Goal: Communication & Community: Answer question/provide support

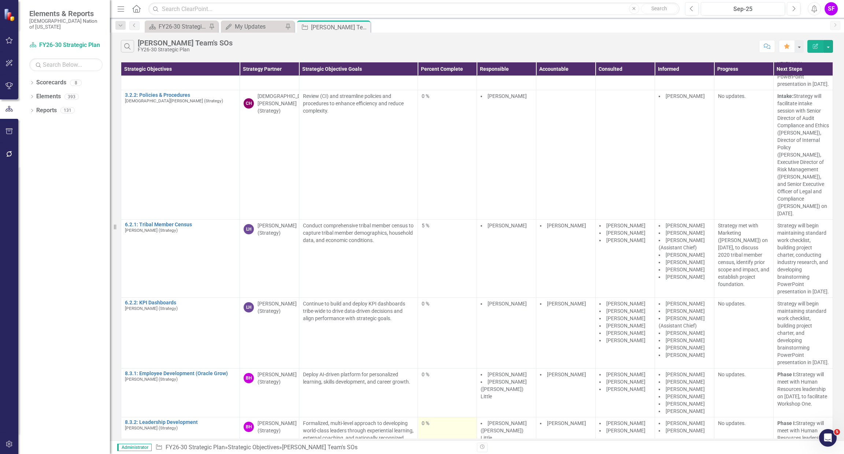
scroll to position [0, 1]
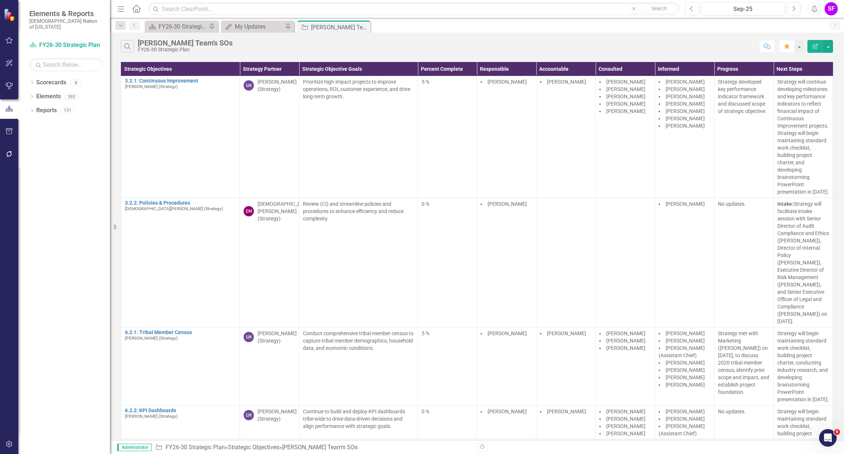
click at [10, 124] on button "button" at bounding box center [9, 131] width 16 height 15
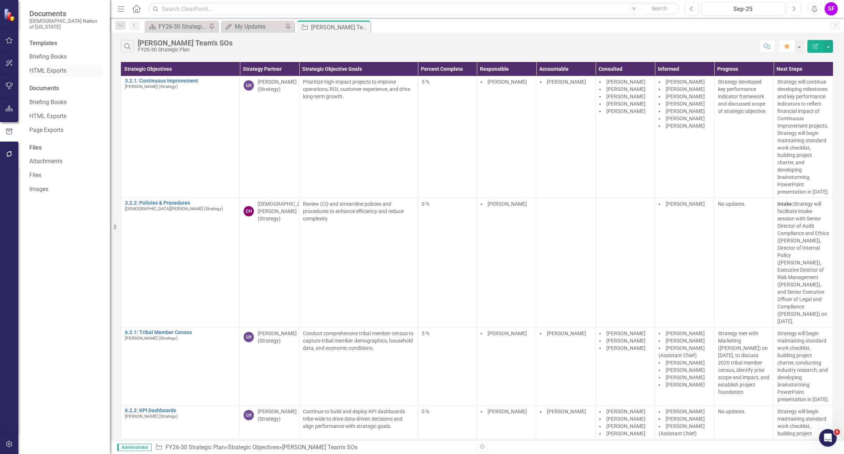
click at [44, 67] on link "HTML Exports" at bounding box center [65, 71] width 73 height 8
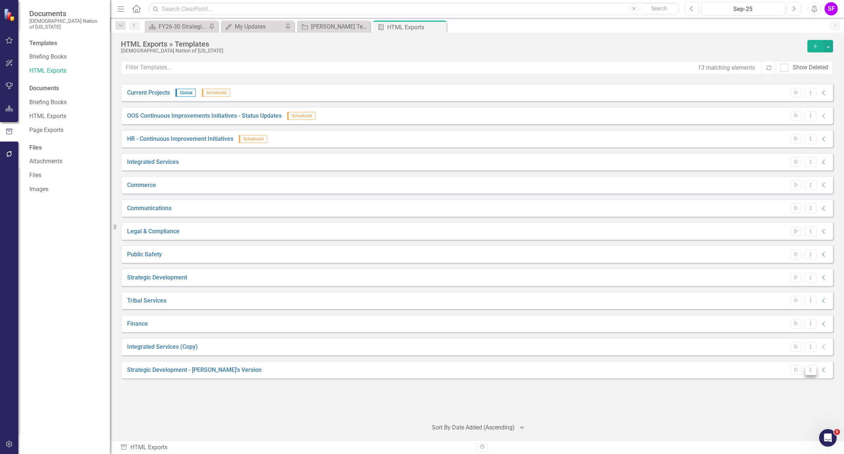
click at [808, 367] on icon "Dropdown Menu" at bounding box center [811, 369] width 6 height 5
click at [650, 378] on div "Strategic Development - [PERSON_NAME]'s Version Start Dropdown Menu Collapse" at bounding box center [477, 369] width 712 height 18
click at [823, 372] on icon "Collapse" at bounding box center [823, 370] width 7 height 6
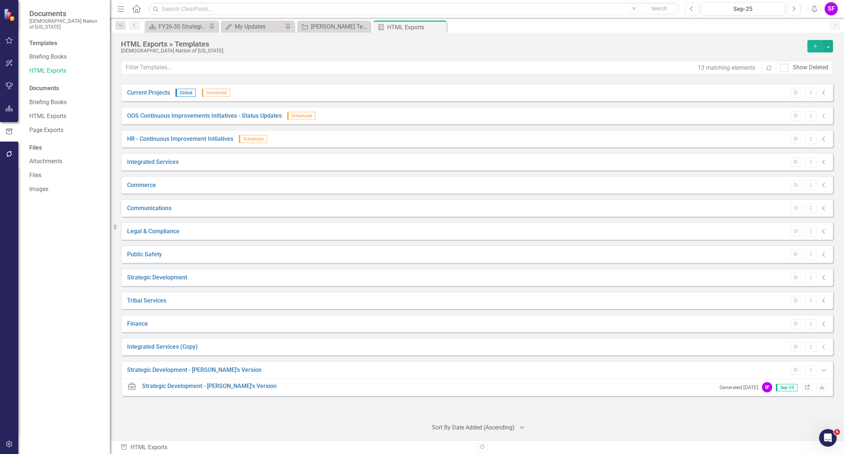
click at [806, 387] on icon "Link" at bounding box center [806, 387] width 5 height 4
click at [813, 367] on icon "Dropdown Menu" at bounding box center [811, 369] width 6 height 5
click at [788, 406] on link "Edit Edit Template" at bounding box center [782, 409] width 68 height 14
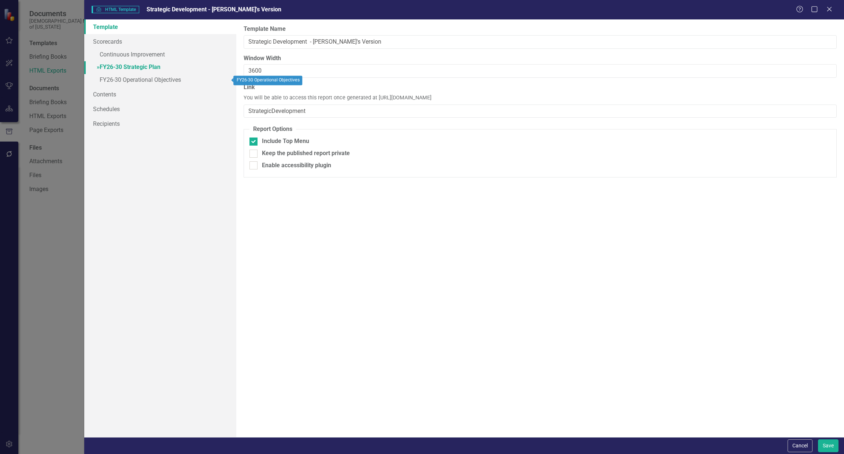
click at [116, 67] on link "» FY26-30 Strategic Plan" at bounding box center [160, 67] width 152 height 13
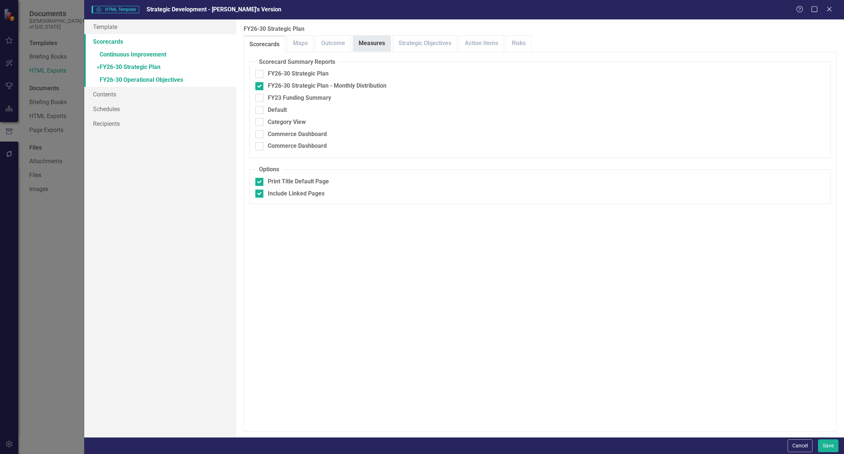
click at [365, 45] on link "Measures" at bounding box center [371, 44] width 37 height 16
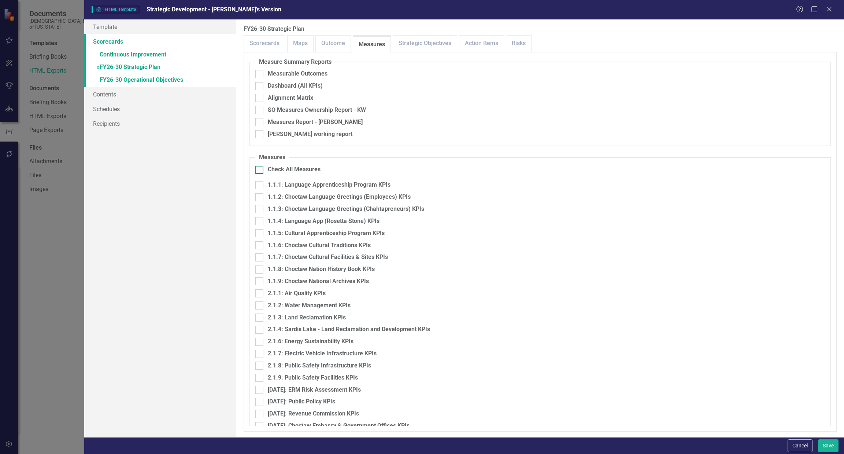
click at [265, 171] on div "Check All Measures" at bounding box center [540, 169] width 570 height 8
click at [260, 170] on input "Check All Measures" at bounding box center [257, 168] width 5 height 5
checkbox input "true"
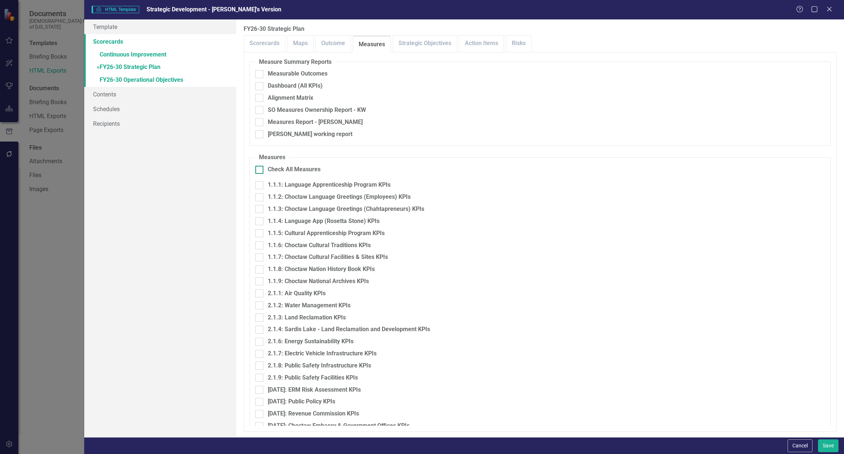
checkbox input "true"
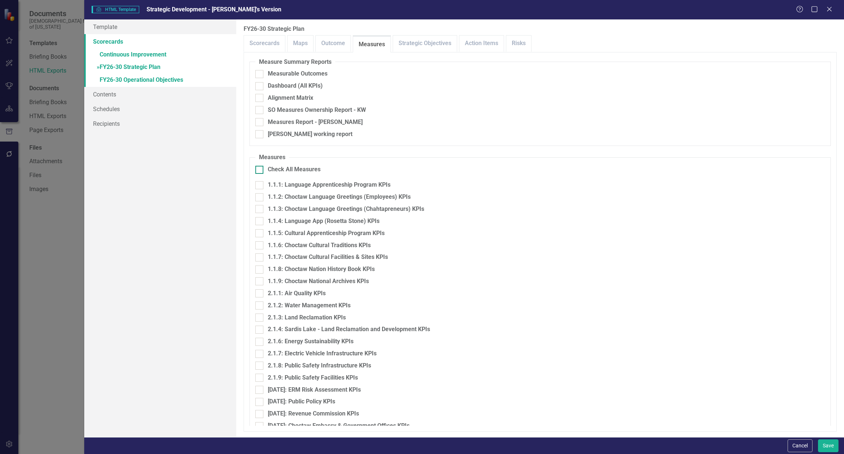
checkbox input "true"
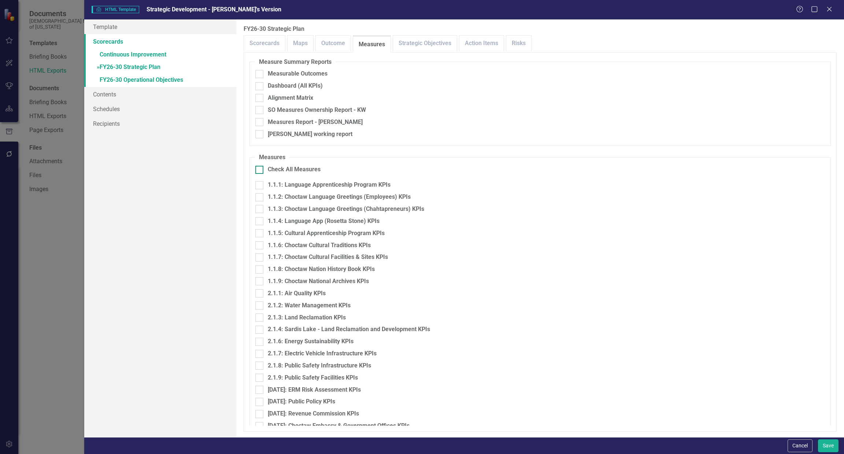
checkbox input "true"
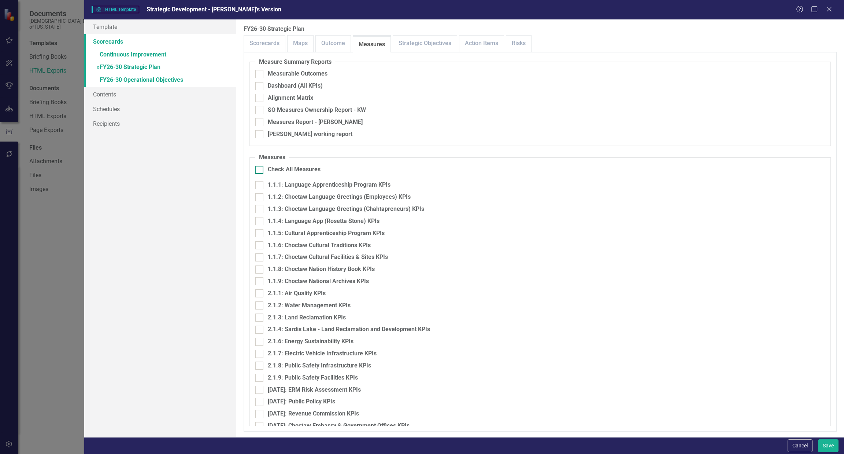
checkbox input "true"
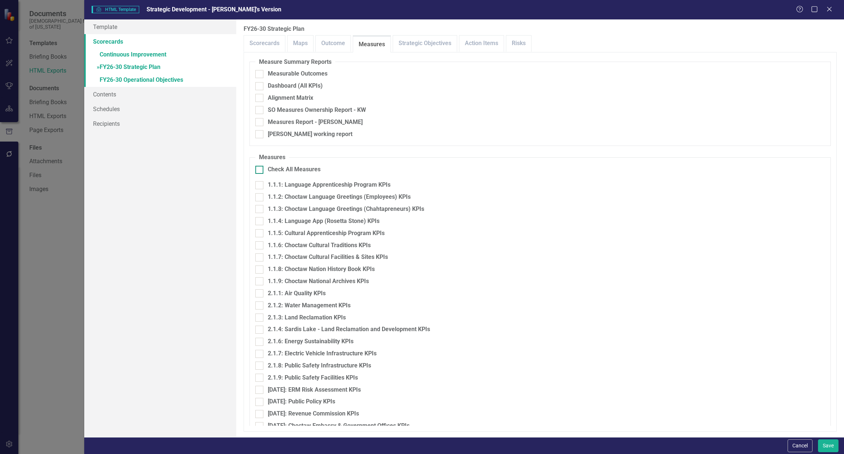
checkbox input "true"
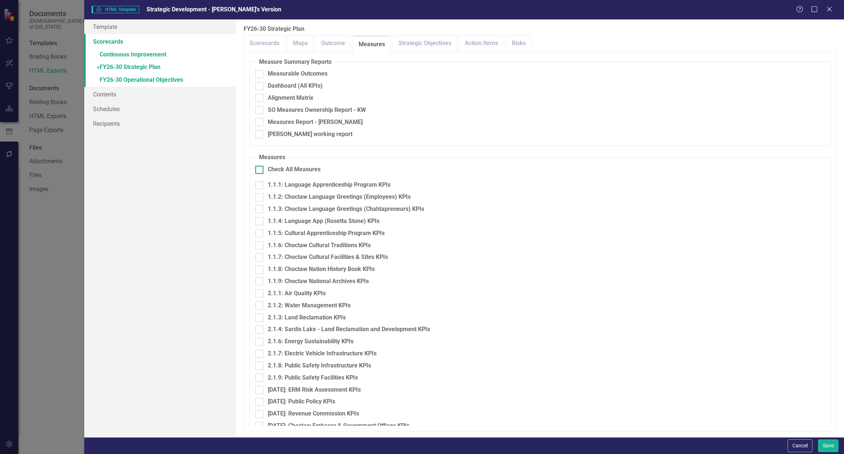
checkbox input "true"
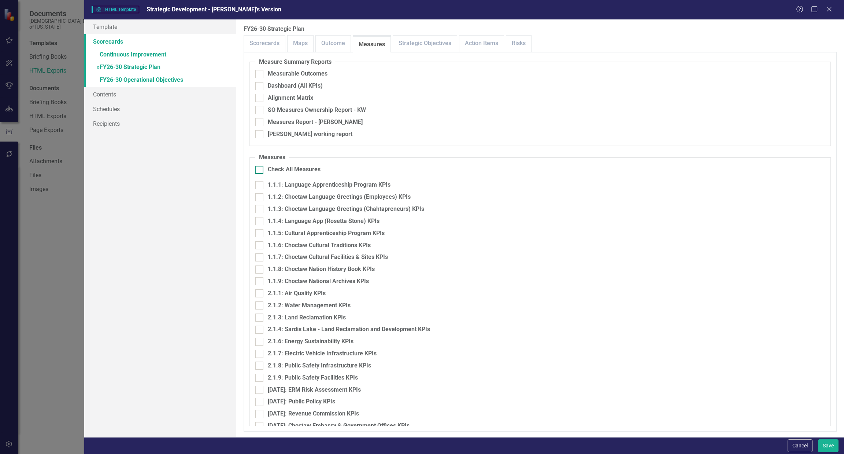
checkbox input "true"
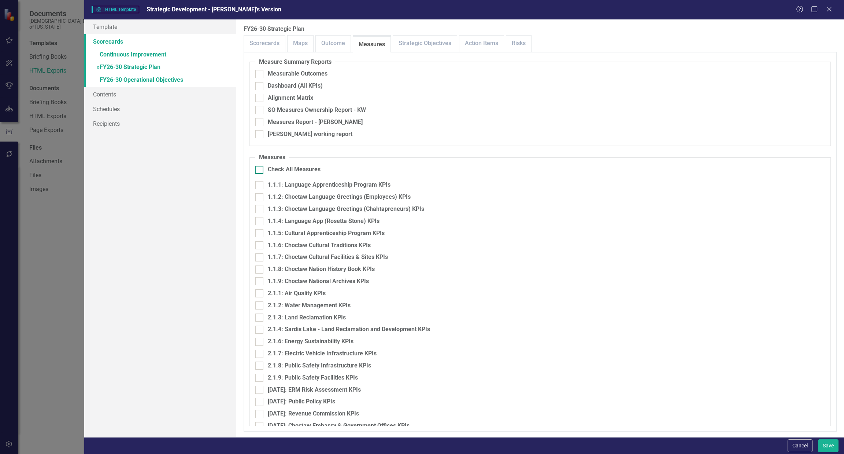
checkbox input "true"
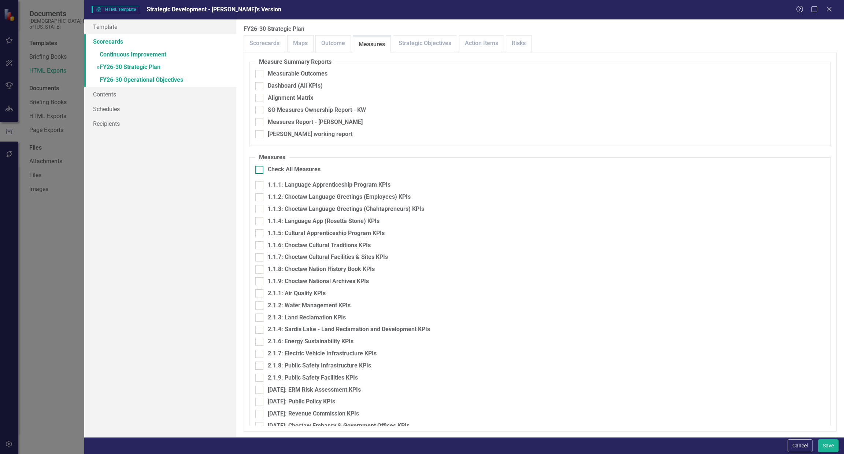
checkbox input "true"
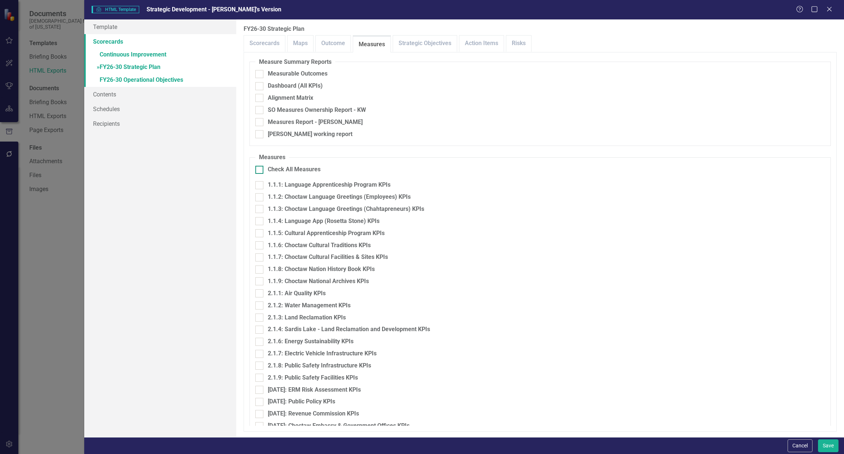
checkbox input "true"
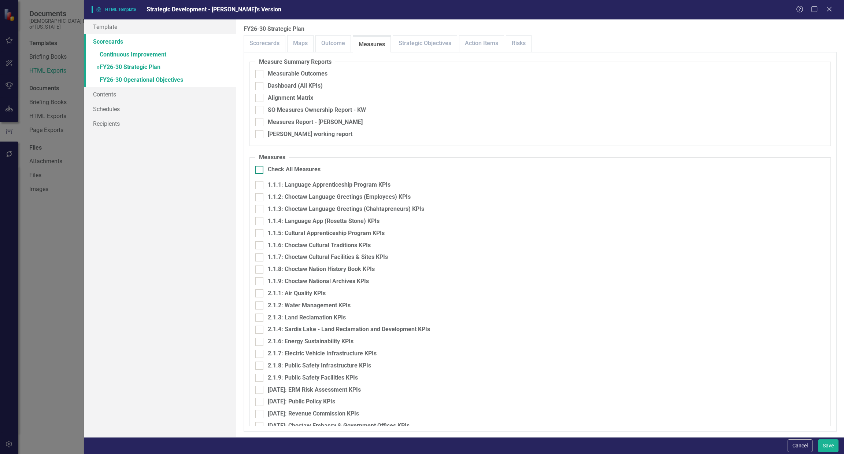
checkbox input "true"
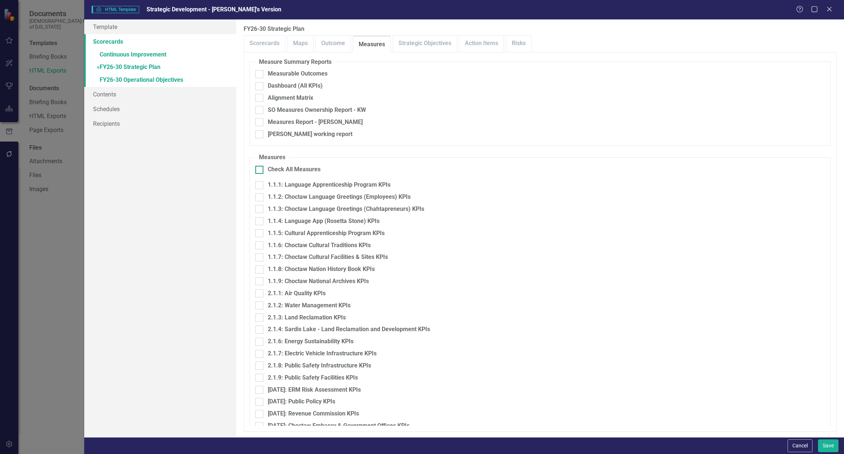
checkbox input "true"
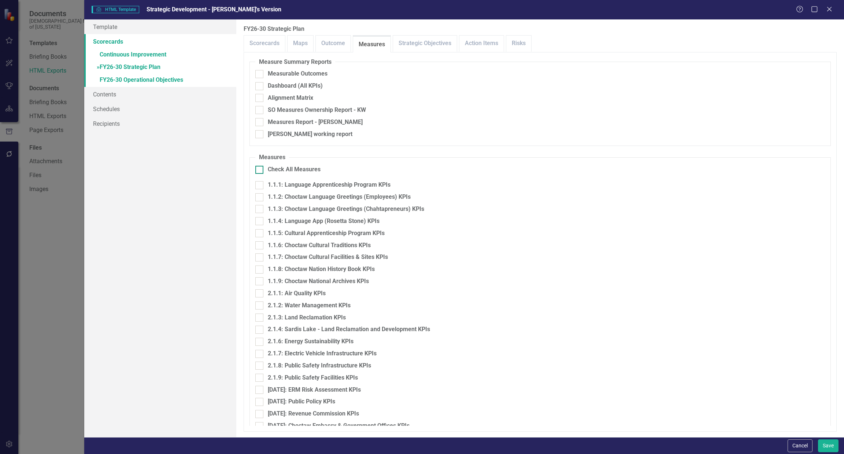
checkbox input "true"
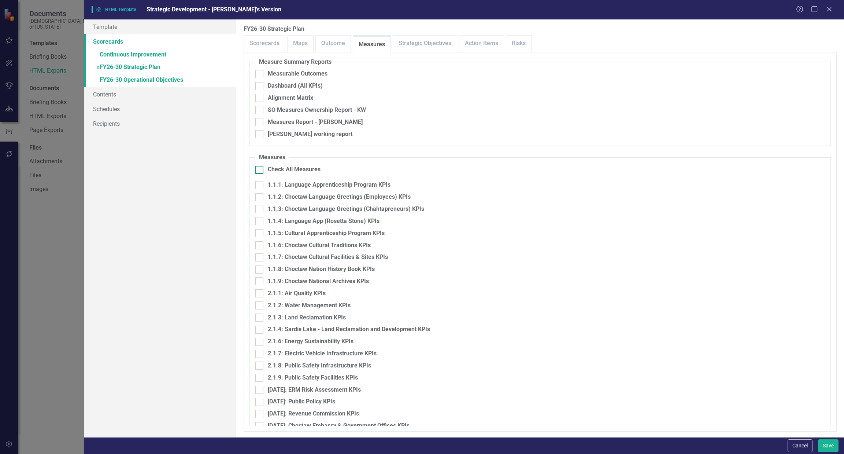
checkbox input "true"
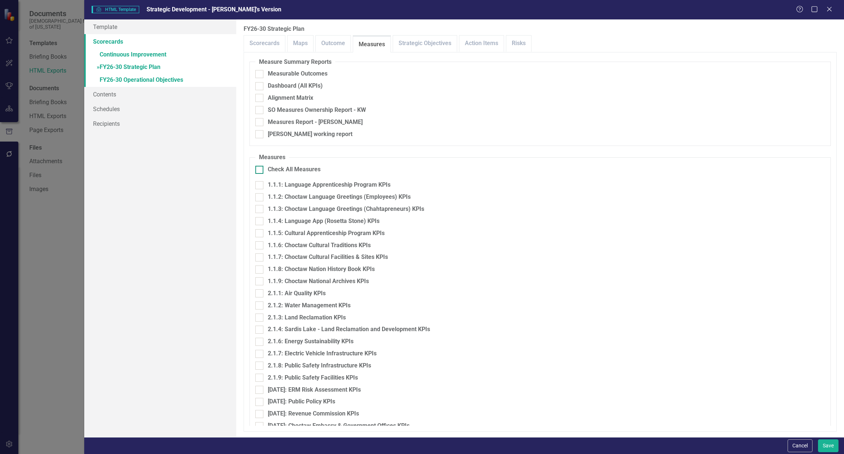
checkbox input "true"
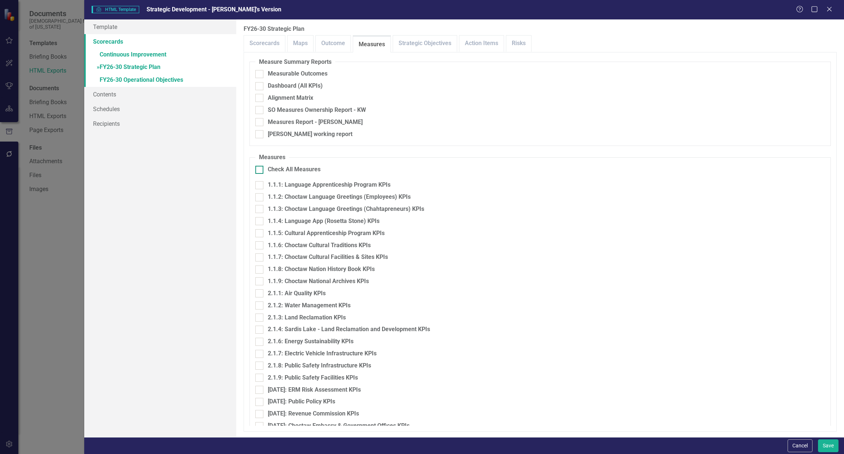
checkbox input "true"
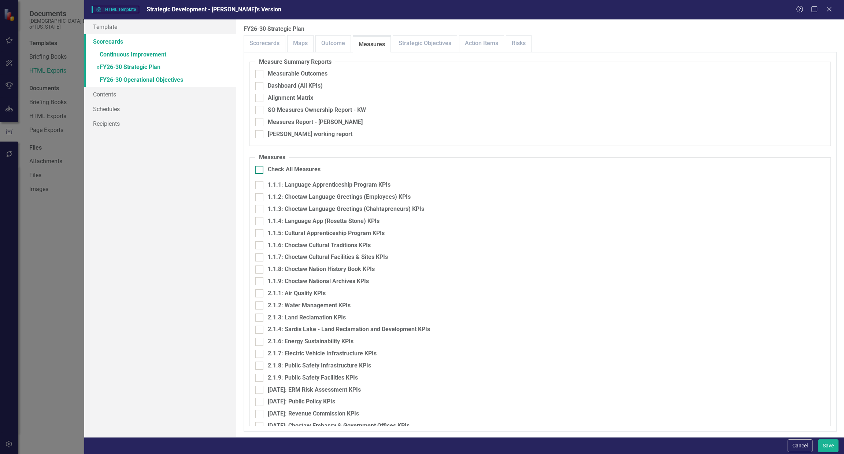
checkbox input "true"
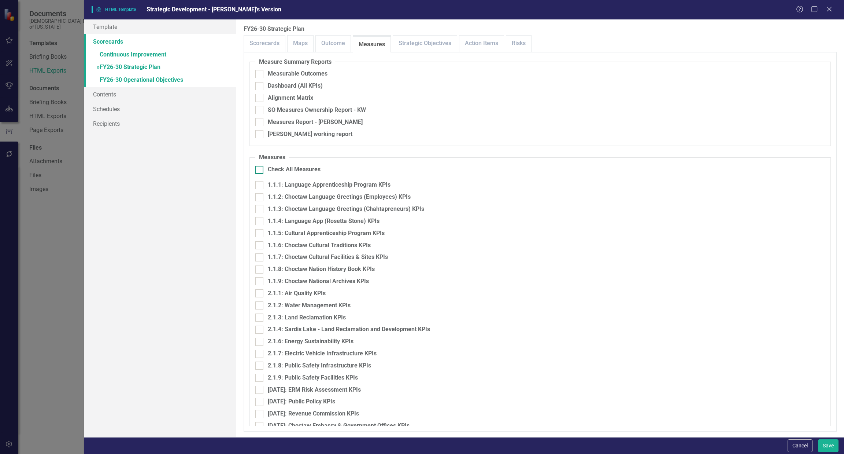
checkbox input "true"
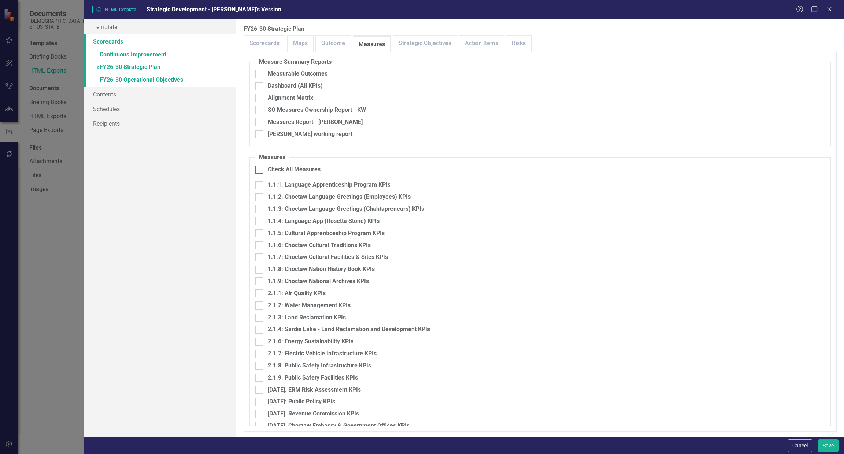
checkbox input "true"
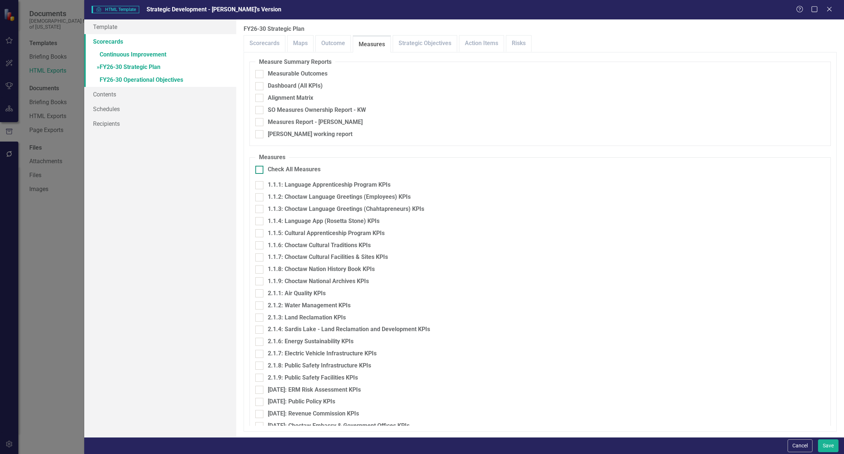
checkbox input "true"
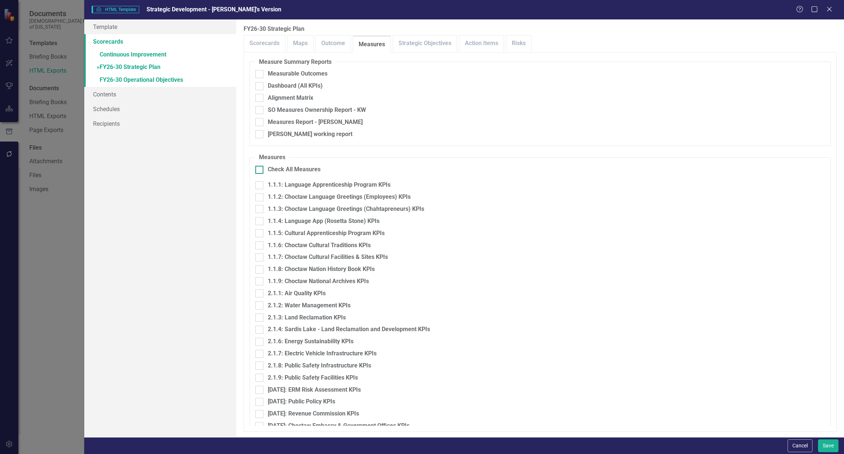
checkbox input "true"
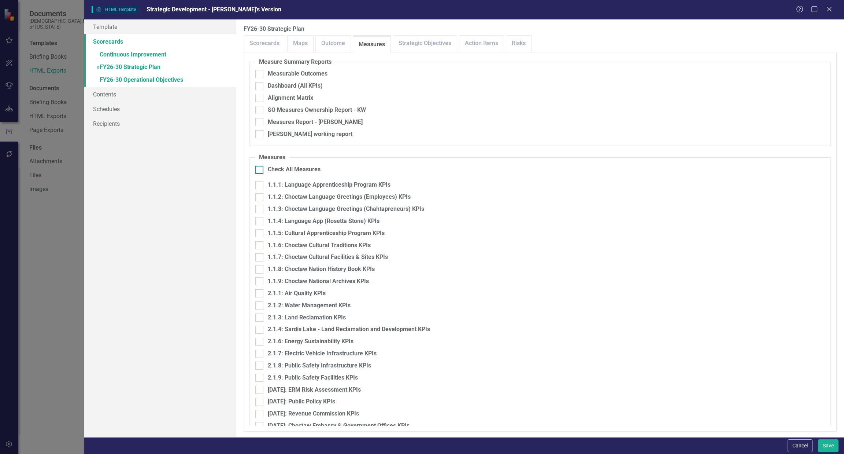
checkbox input "true"
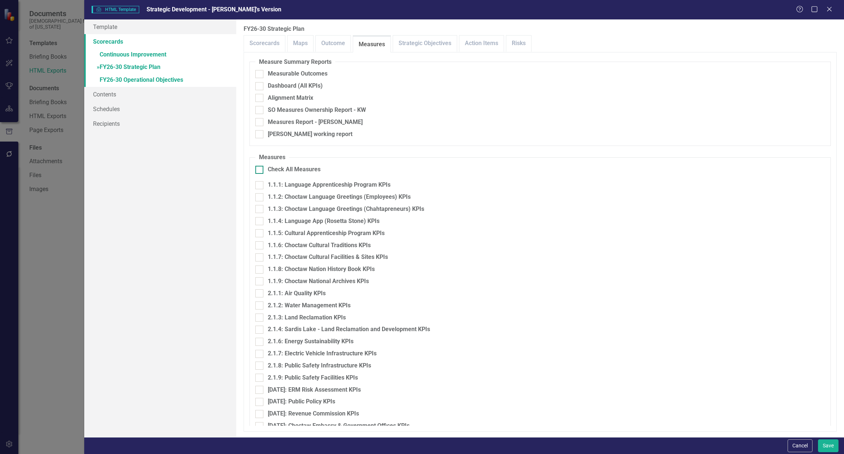
checkbox input "true"
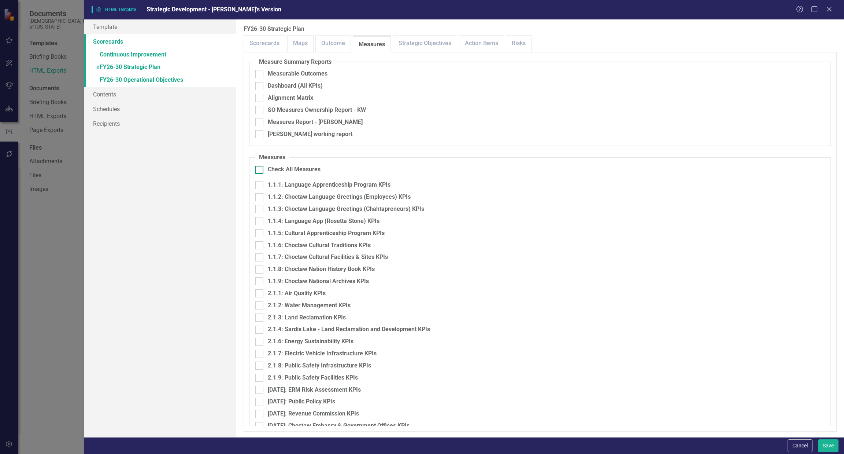
checkbox input "true"
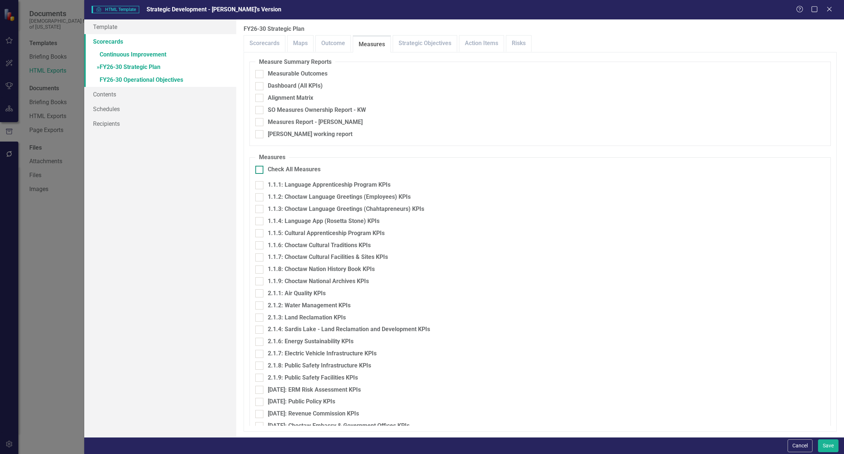
checkbox input "true"
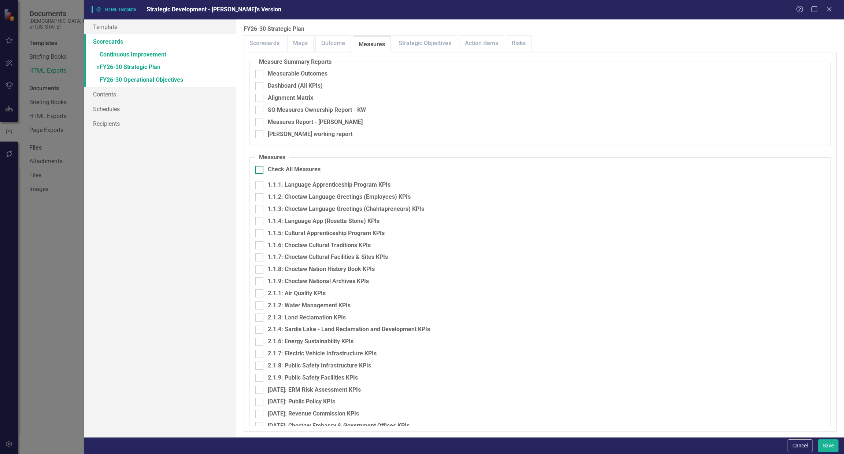
checkbox input "true"
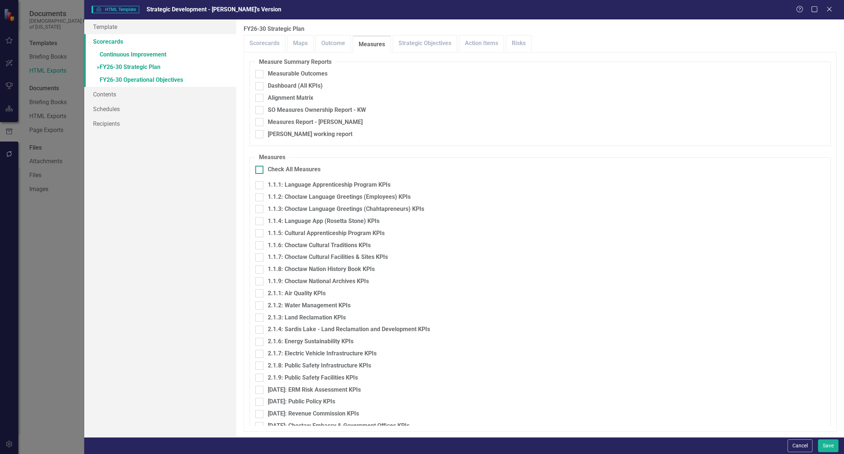
checkbox input "true"
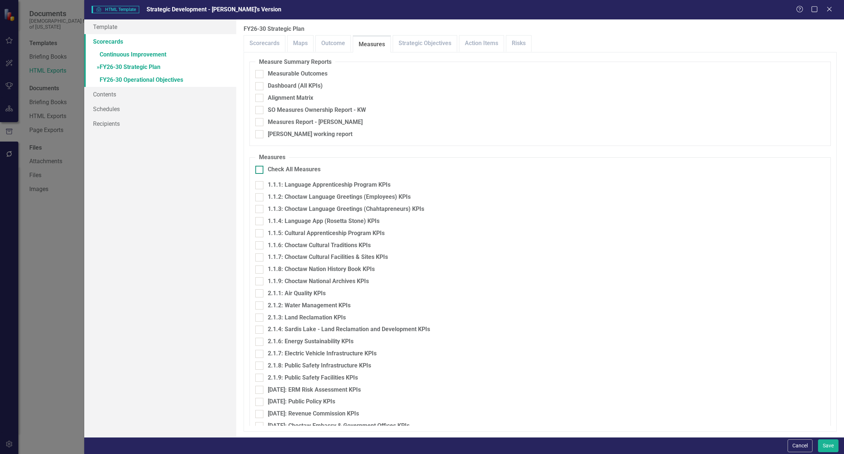
checkbox input "true"
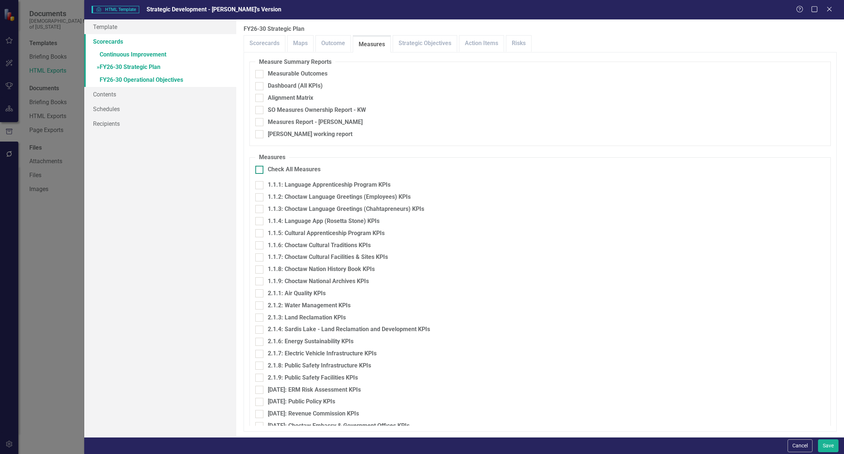
checkbox input "true"
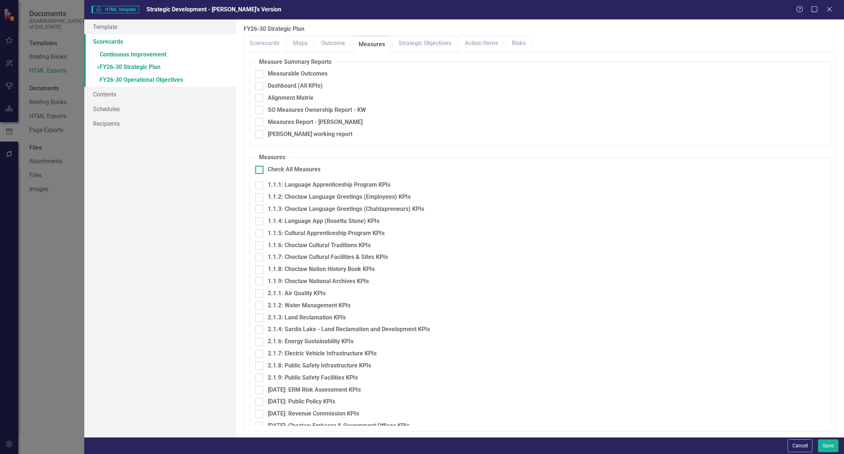
checkbox input "true"
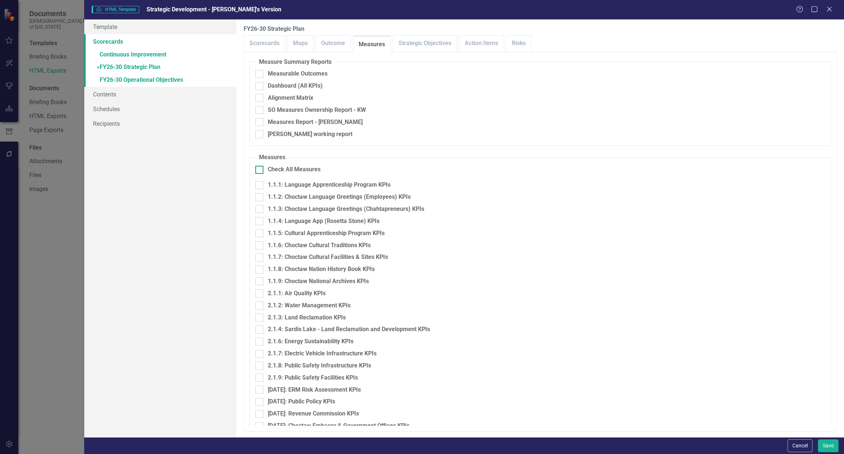
checkbox input "true"
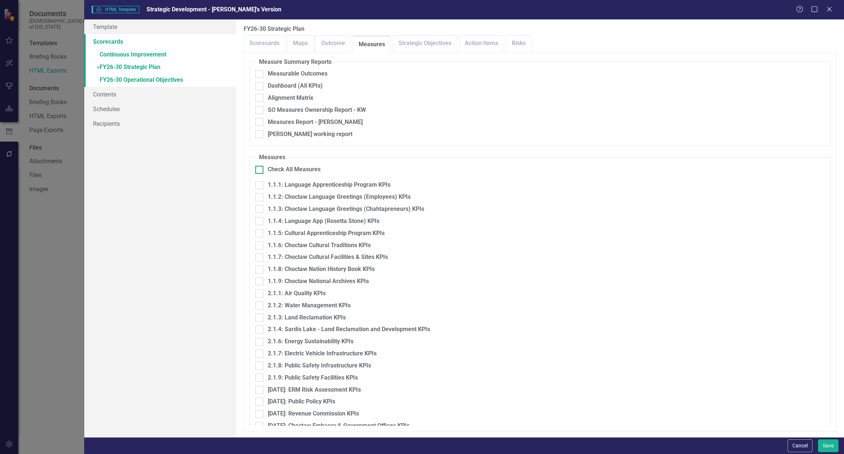
checkbox input "true"
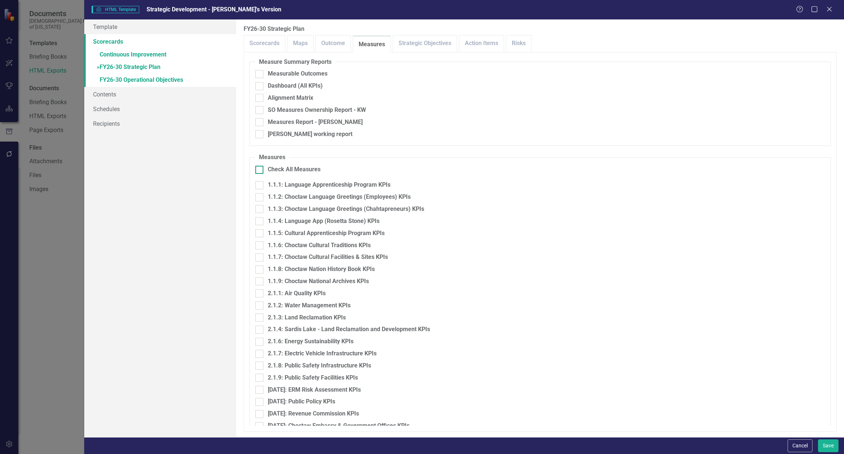
checkbox input "true"
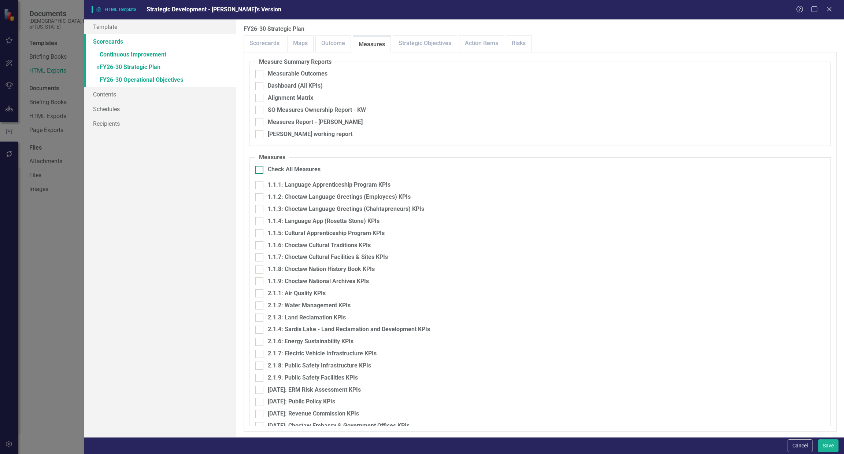
checkbox input "true"
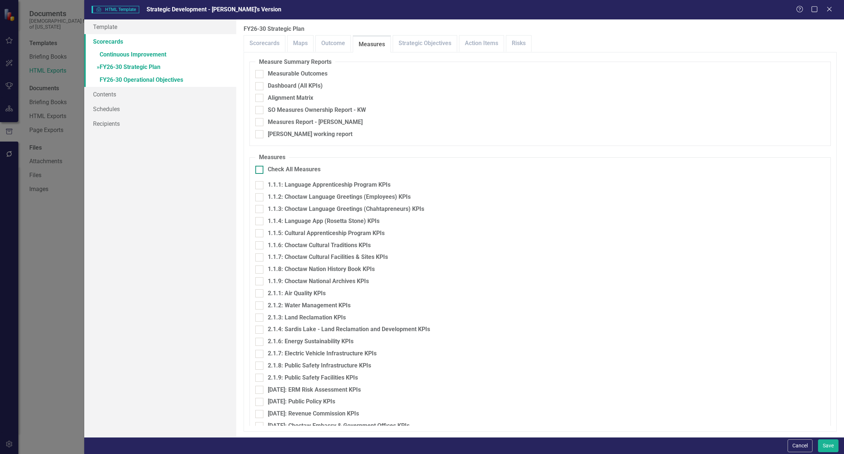
checkbox input "true"
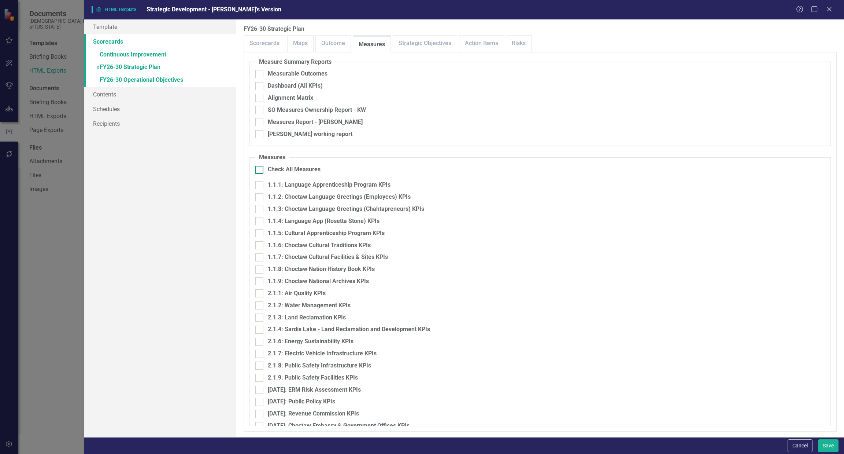
checkbox input "true"
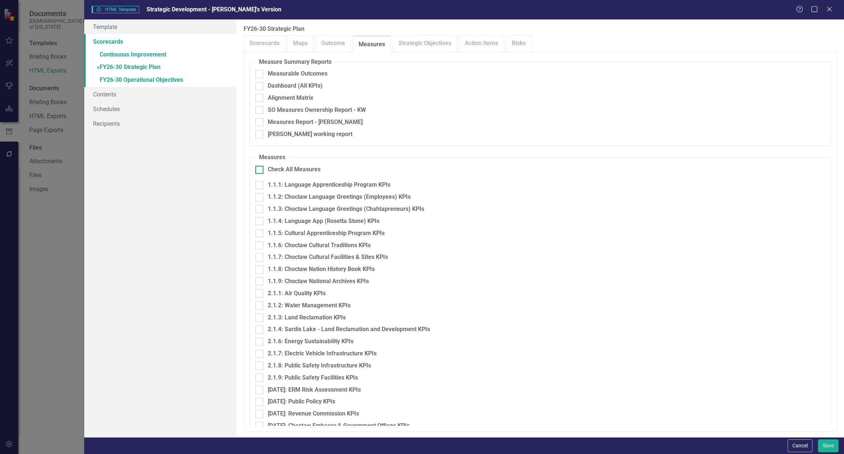
checkbox input "true"
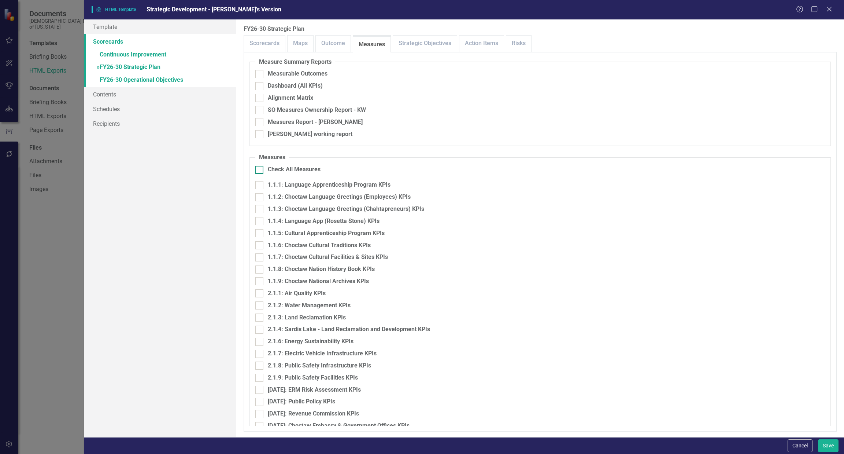
checkbox input "true"
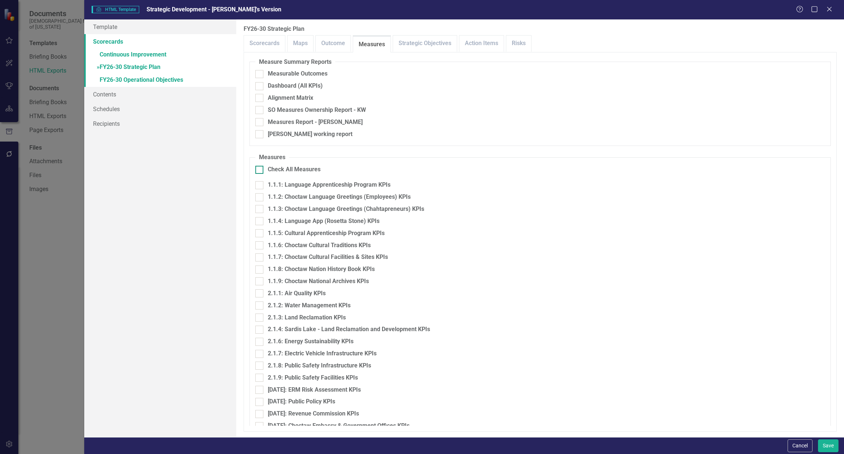
checkbox input "true"
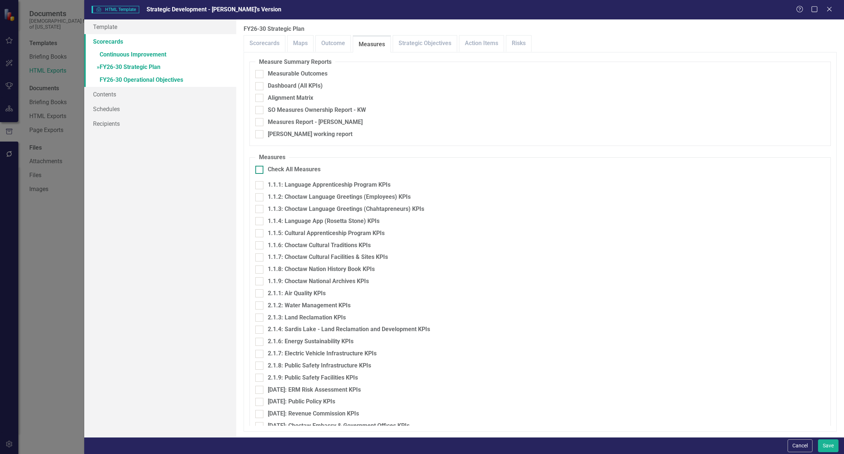
checkbox input "true"
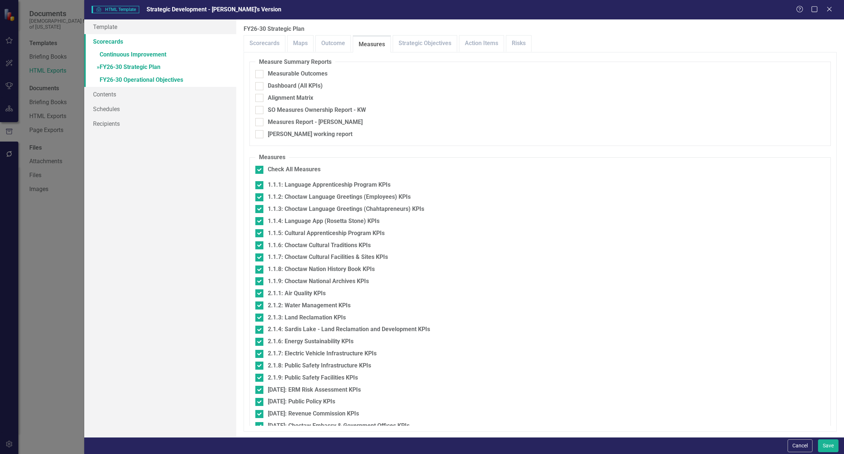
click at [261, 170] on div at bounding box center [259, 170] width 8 height 8
click at [260, 170] on input "Check All Measures" at bounding box center [257, 168] width 5 height 5
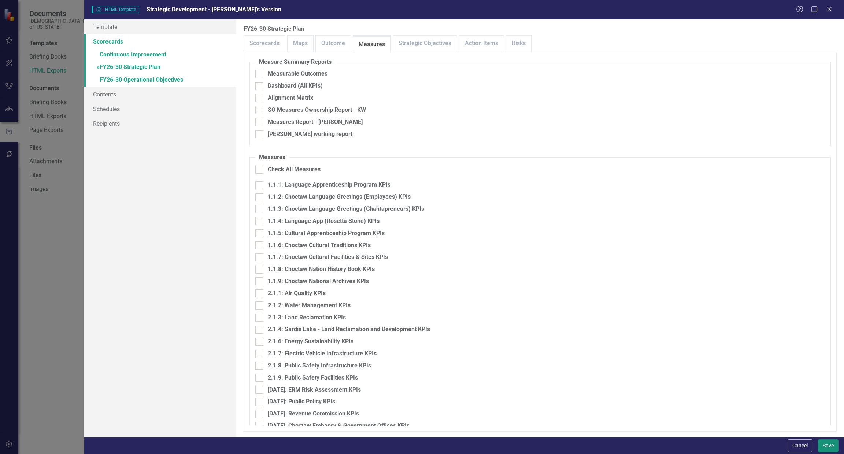
click at [823, 439] on button "Save" at bounding box center [828, 445] width 21 height 13
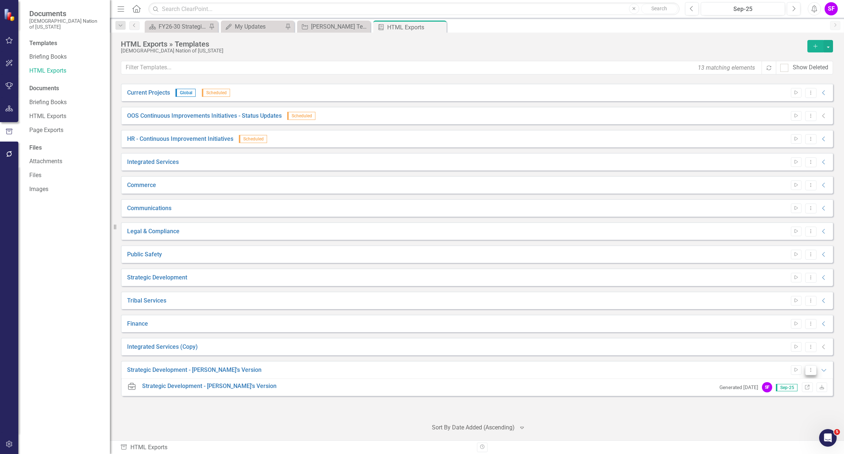
click at [808, 365] on button "Dropdown Menu" at bounding box center [810, 370] width 11 height 10
click at [788, 408] on link "Edit Edit Template" at bounding box center [782, 409] width 68 height 14
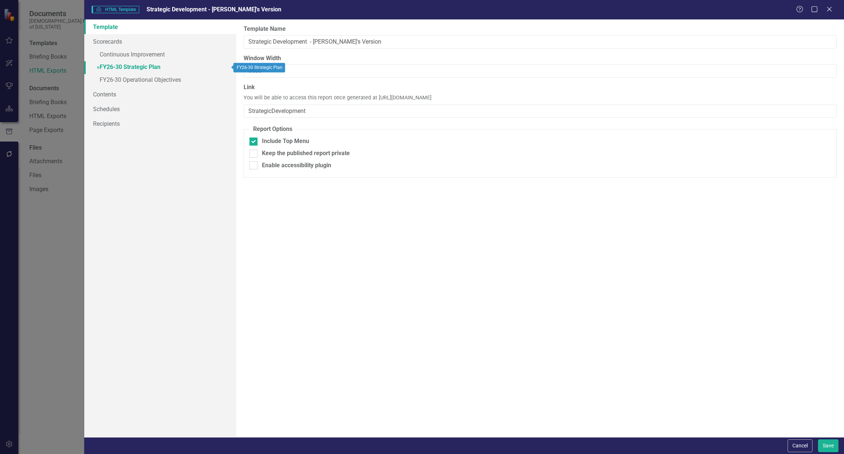
click at [131, 66] on link "» FY26-30 Strategic Plan" at bounding box center [160, 67] width 152 height 13
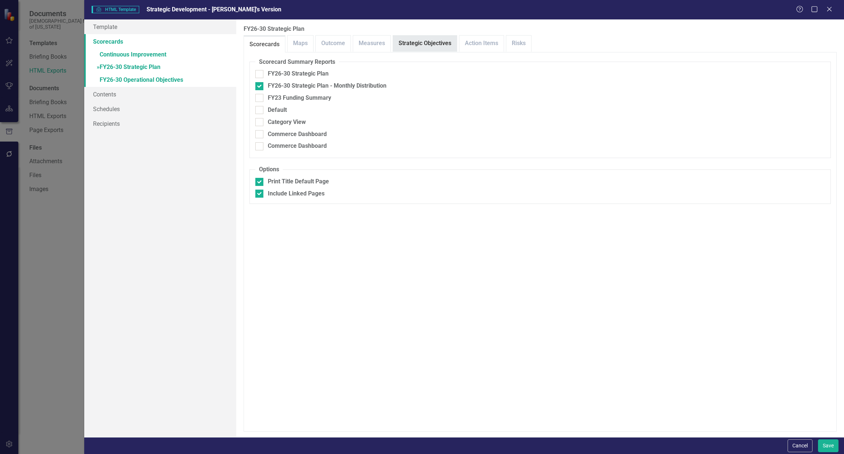
click at [426, 42] on link "Strategic Objectives" at bounding box center [425, 44] width 64 height 16
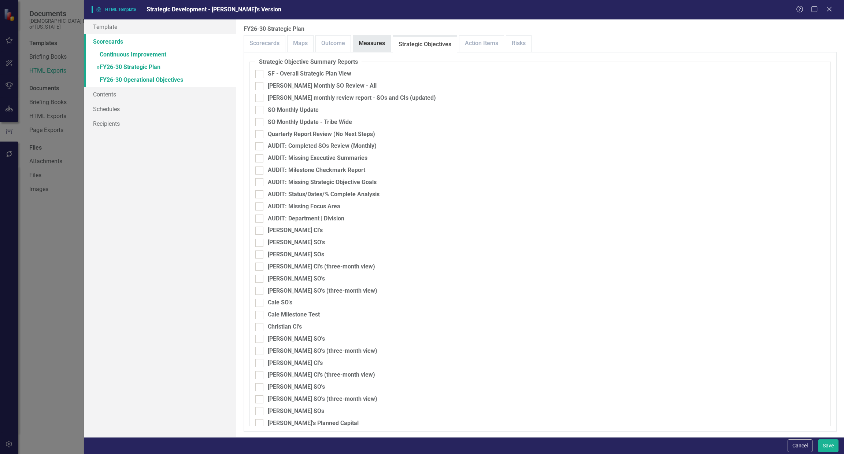
drag, startPoint x: 351, startPoint y: 42, endPoint x: 357, endPoint y: 42, distance: 5.9
click at [354, 42] on div "Scorecards Maps Outcome Measures Strategic Objectives Action Items Risks" at bounding box center [540, 43] width 593 height 17
click at [366, 42] on link "Measures" at bounding box center [371, 44] width 37 height 16
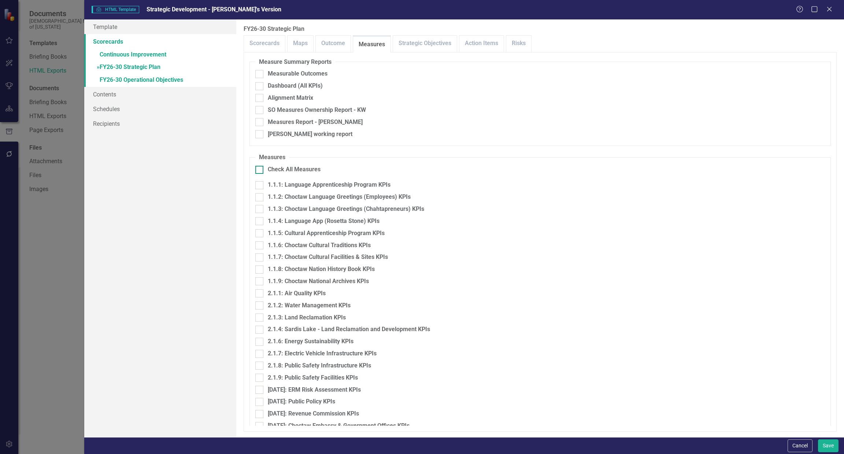
click at [260, 170] on div at bounding box center [259, 170] width 8 height 8
click at [260, 170] on input "Check All Measures" at bounding box center [257, 168] width 5 height 5
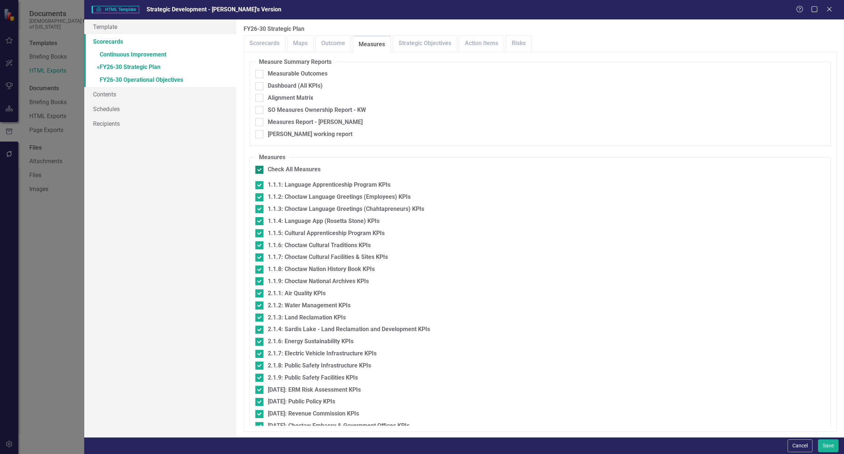
click at [260, 167] on input "Check All Measures" at bounding box center [257, 168] width 5 height 5
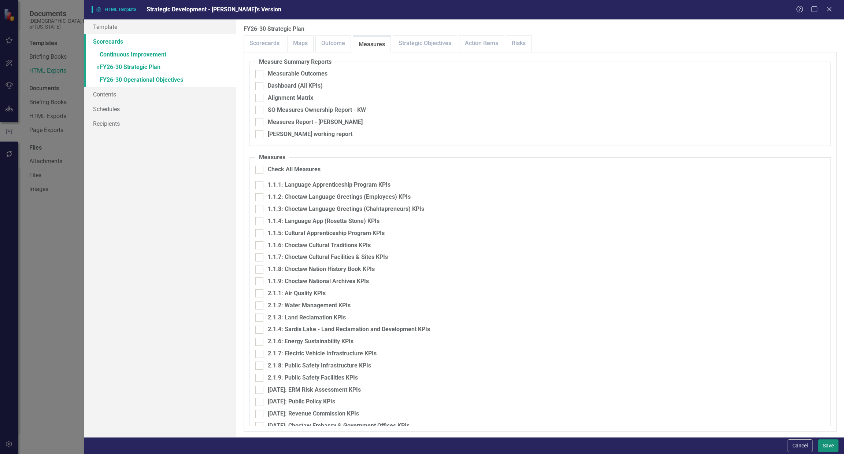
click at [836, 444] on button "Save" at bounding box center [828, 445] width 21 height 13
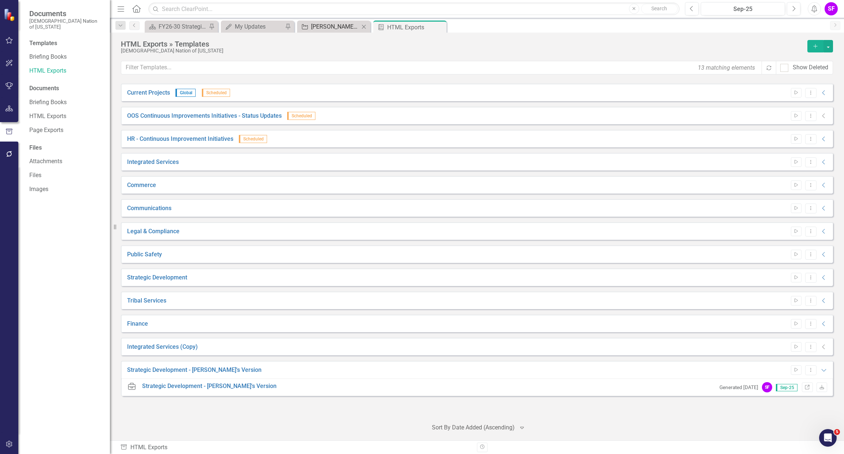
click at [340, 27] on div "[PERSON_NAME] Team's SOs" at bounding box center [335, 26] width 48 height 9
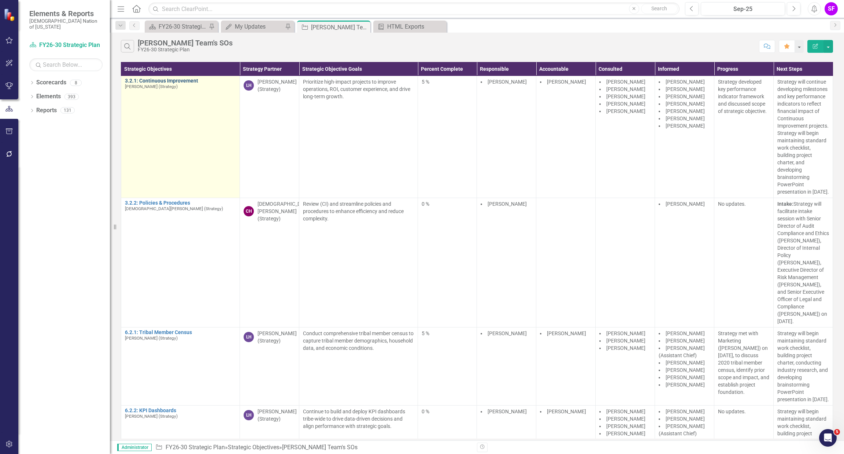
click at [172, 78] on link "3.2.1: Continuous Improvement" at bounding box center [180, 80] width 111 height 5
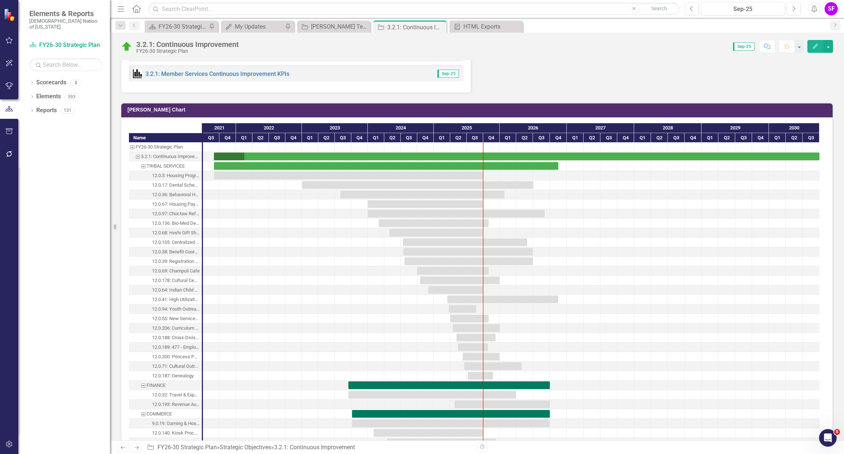
scroll to position [879, 0]
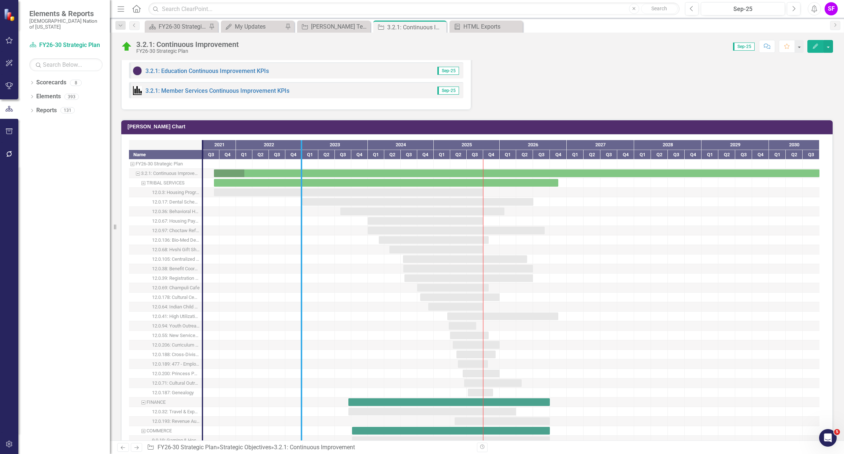
drag, startPoint x: 203, startPoint y: 217, endPoint x: 302, endPoint y: 222, distance: 99.0
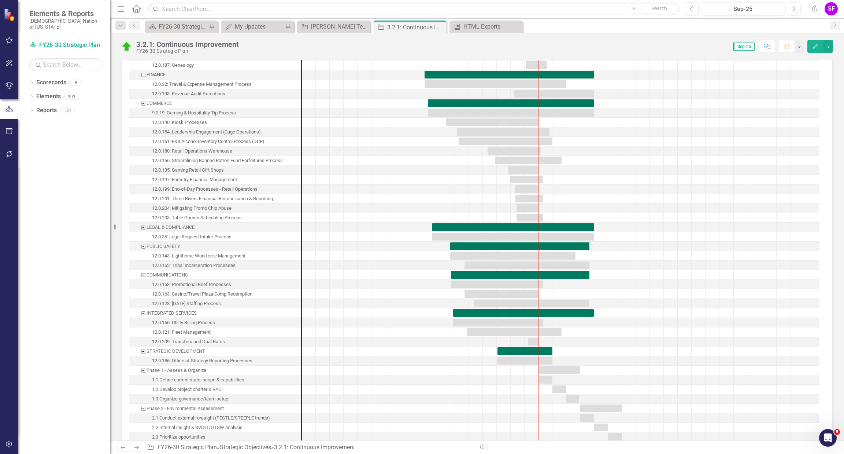
scroll to position [1209, 0]
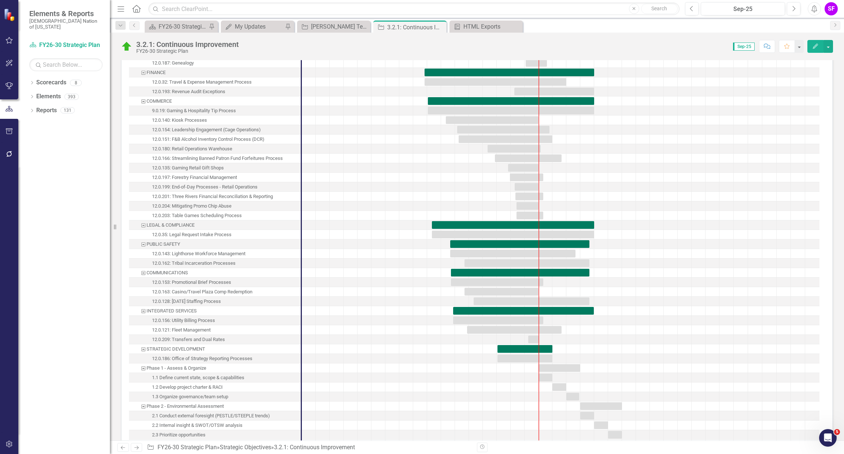
drag, startPoint x: 297, startPoint y: 263, endPoint x: 339, endPoint y: 260, distance: 42.2
click at [339, 260] on div "Name FY26-30 Strategic Plan 3.2.1: Continuous Improvement TRIBAL SERVICES 12.0.…" at bounding box center [474, 201] width 690 height 781
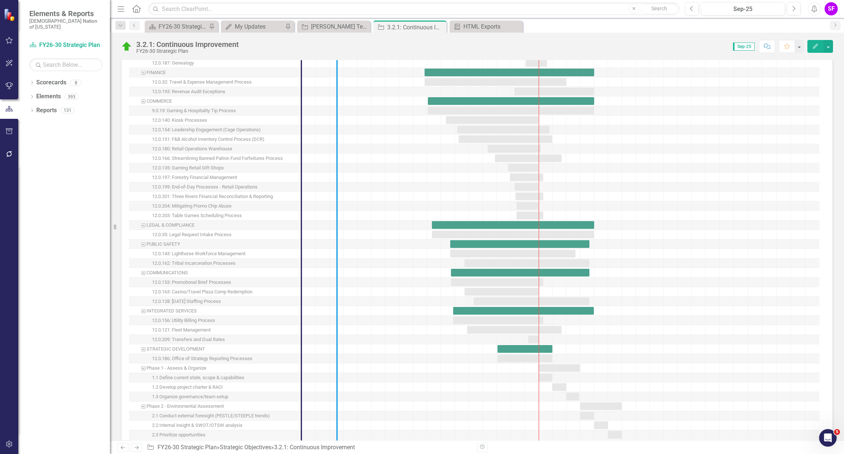
drag, startPoint x: 301, startPoint y: 251, endPoint x: 337, endPoint y: 249, distance: 36.3
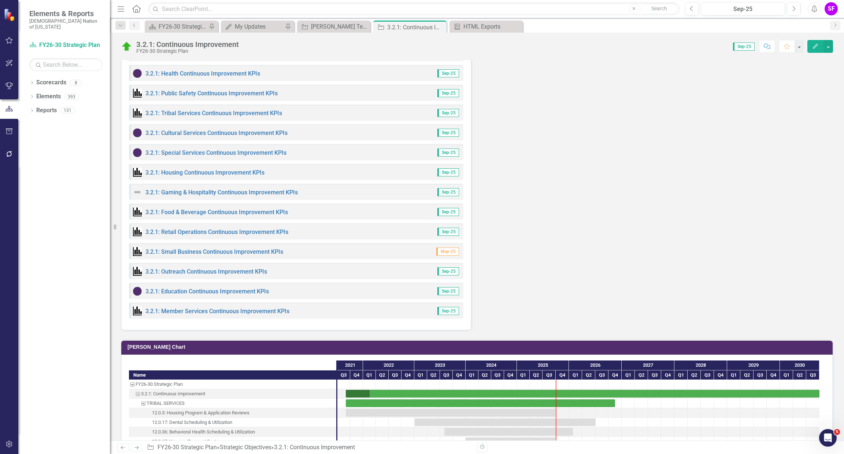
scroll to position [385, 0]
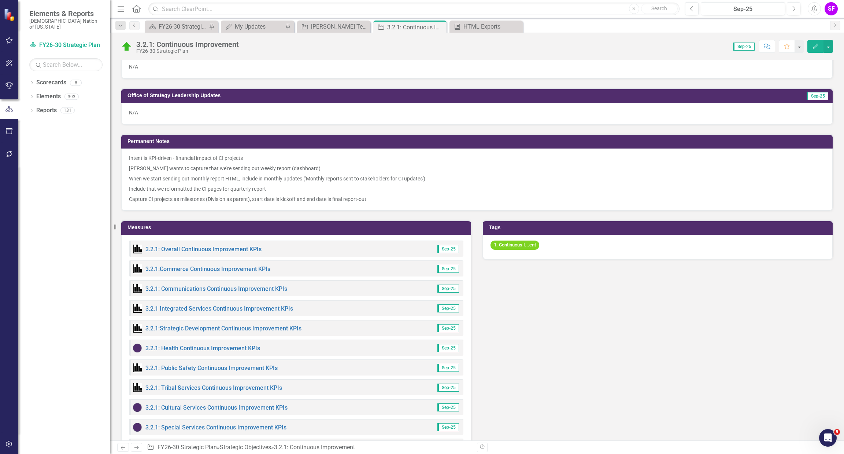
click at [765, 44] on icon "Comment" at bounding box center [767, 46] width 7 height 5
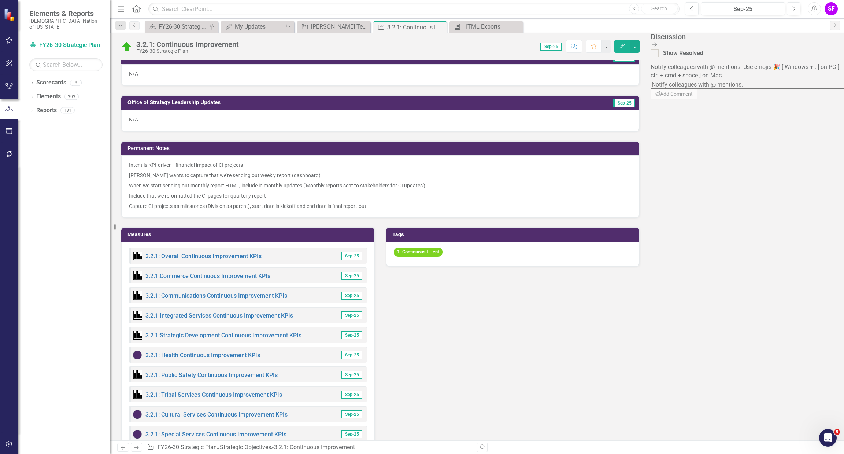
scroll to position [392, 0]
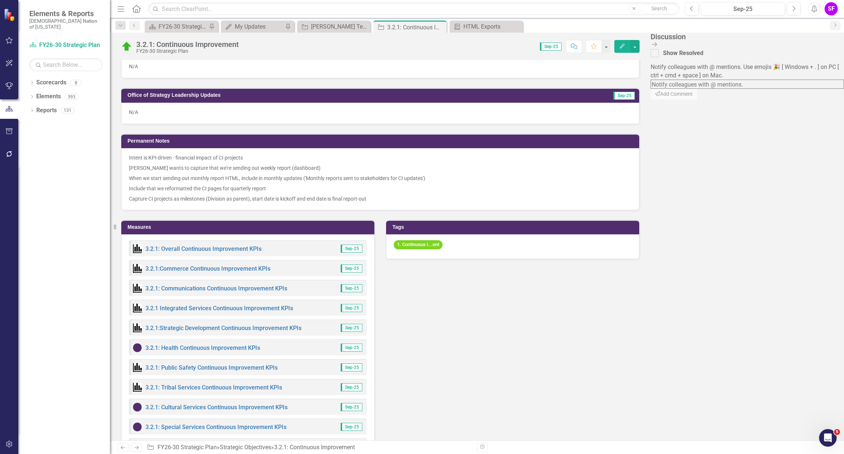
click at [777, 79] on textarea at bounding box center [747, 83] width 193 height 9
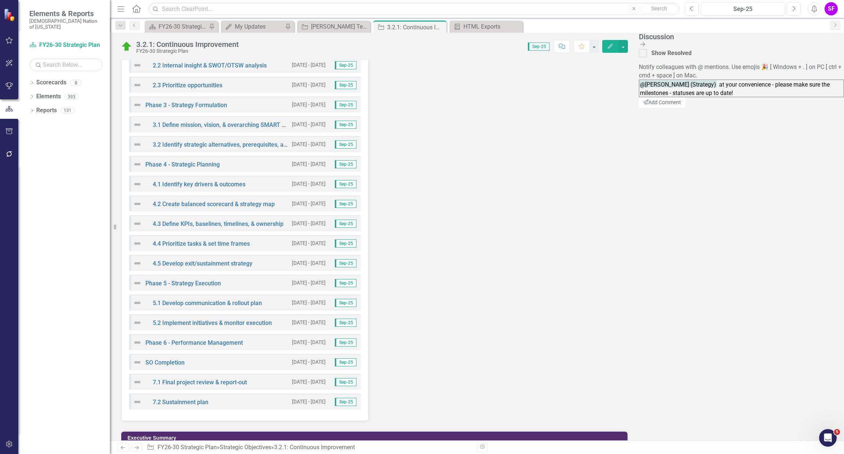
scroll to position [3007, 0]
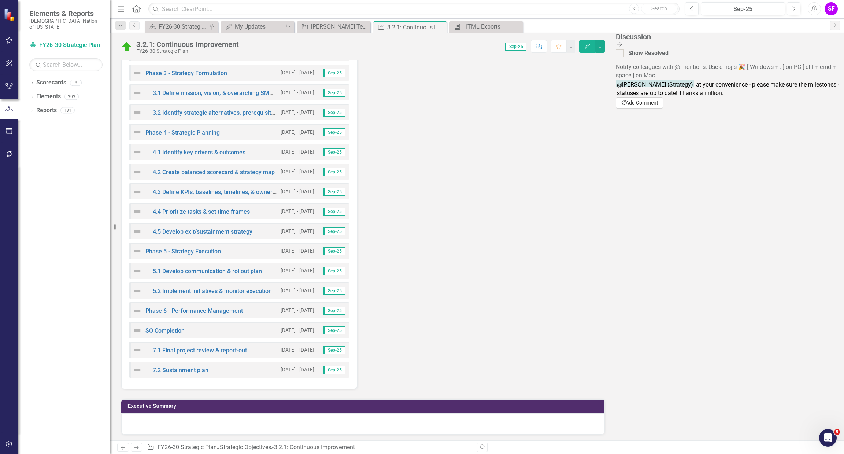
click at [663, 108] on button "Send Add Comment" at bounding box center [639, 102] width 47 height 11
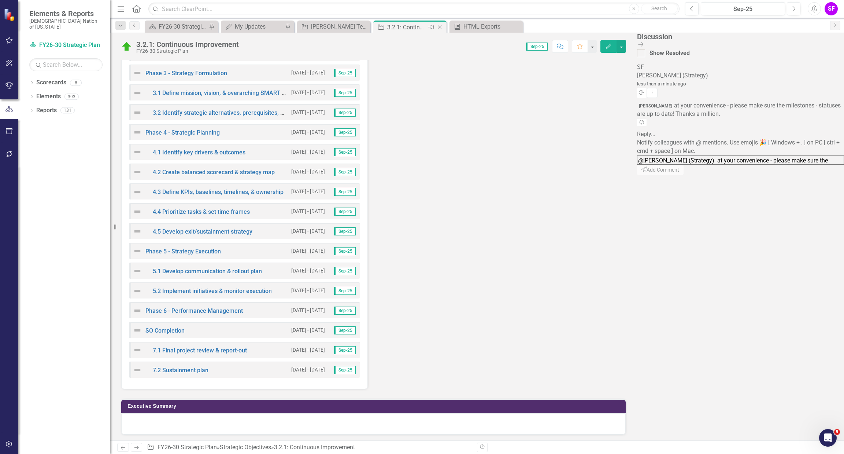
click at [439, 26] on icon "Close" at bounding box center [439, 27] width 7 height 6
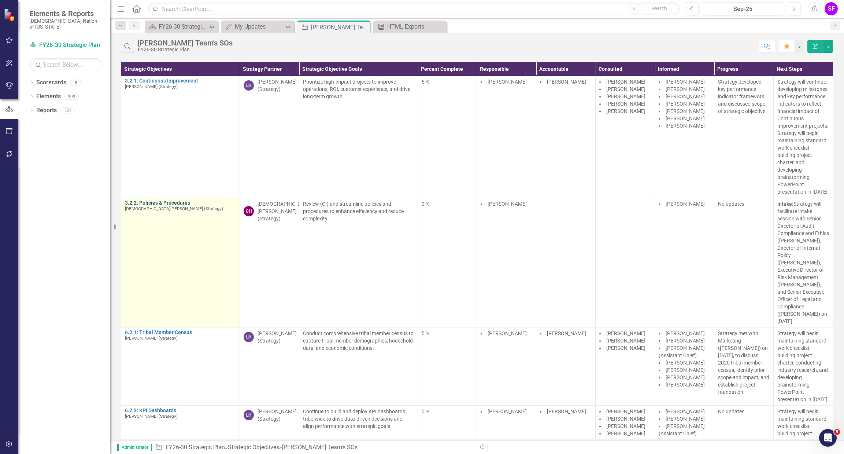
click at [163, 206] on link "3.2.2: Policies & Procedures" at bounding box center [180, 202] width 111 height 5
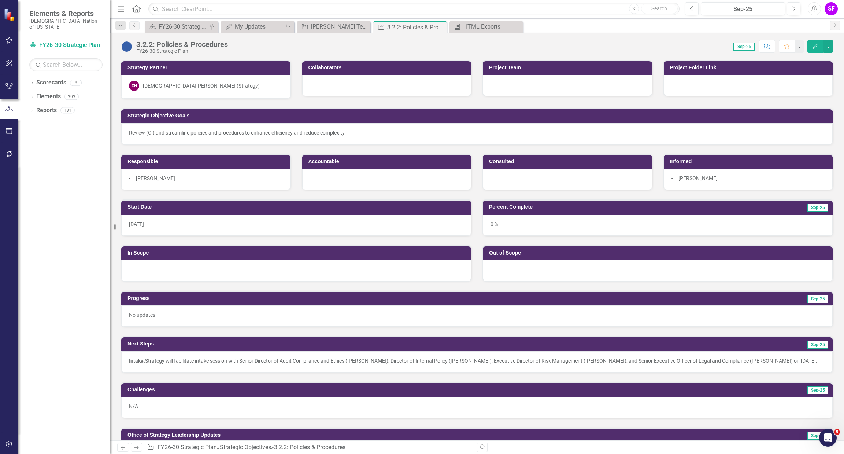
click at [766, 42] on button "Comment" at bounding box center [767, 46] width 16 height 13
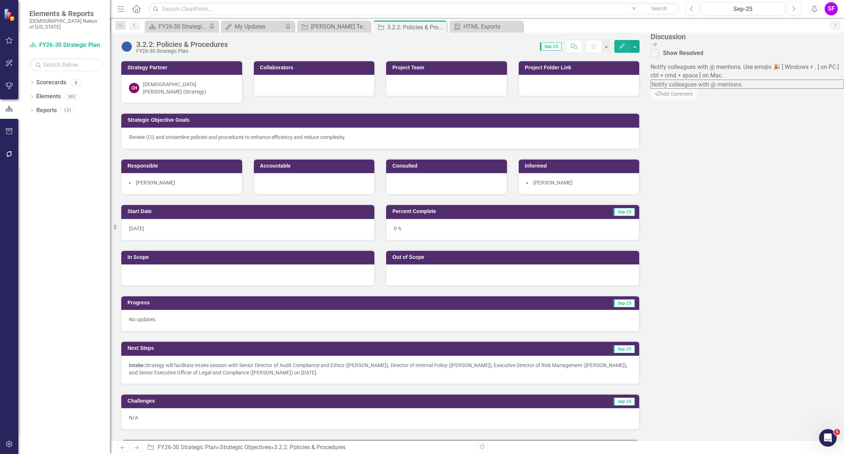
click at [769, 88] on textarea at bounding box center [747, 83] width 193 height 9
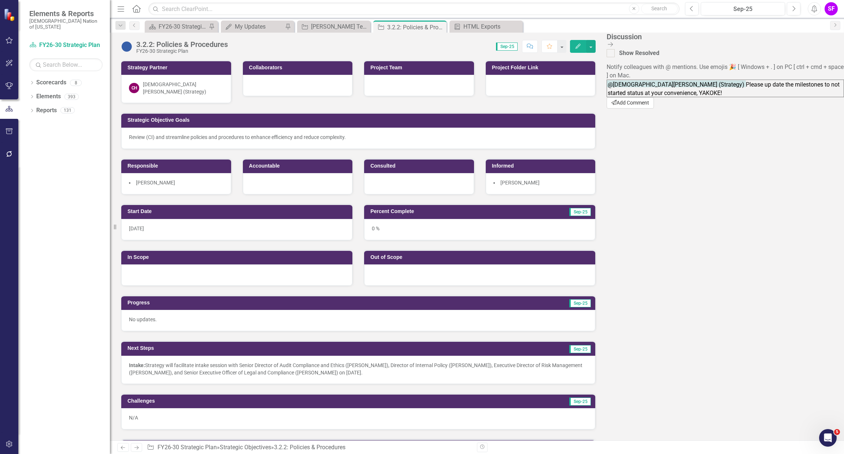
click at [654, 108] on button "Send Add Comment" at bounding box center [630, 102] width 47 height 11
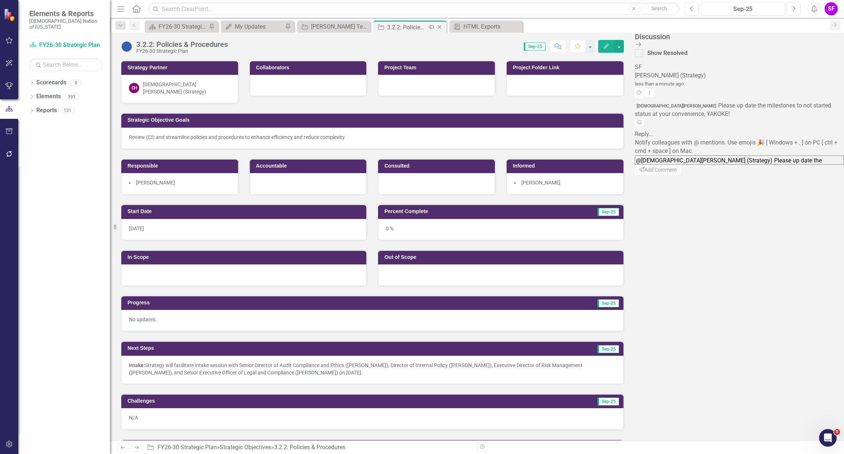
click at [439, 26] on icon at bounding box center [440, 27] width 4 height 4
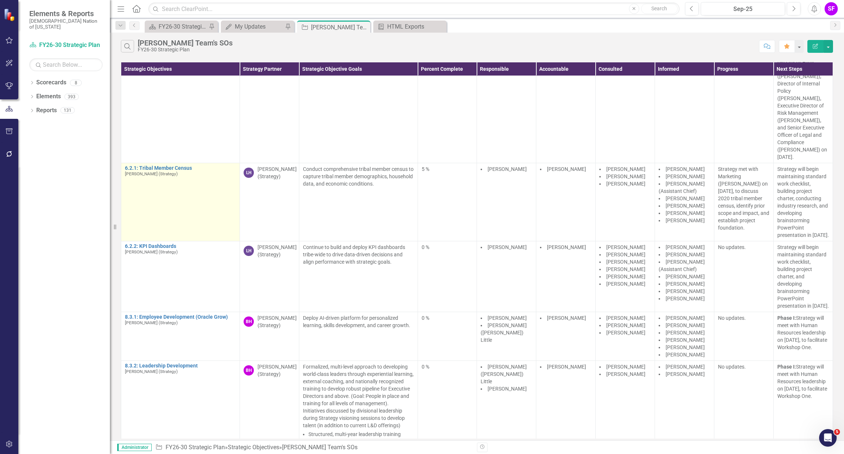
scroll to position [164, 0]
click at [173, 170] on link "6.2.1: Tribal Member Census" at bounding box center [180, 167] width 111 height 5
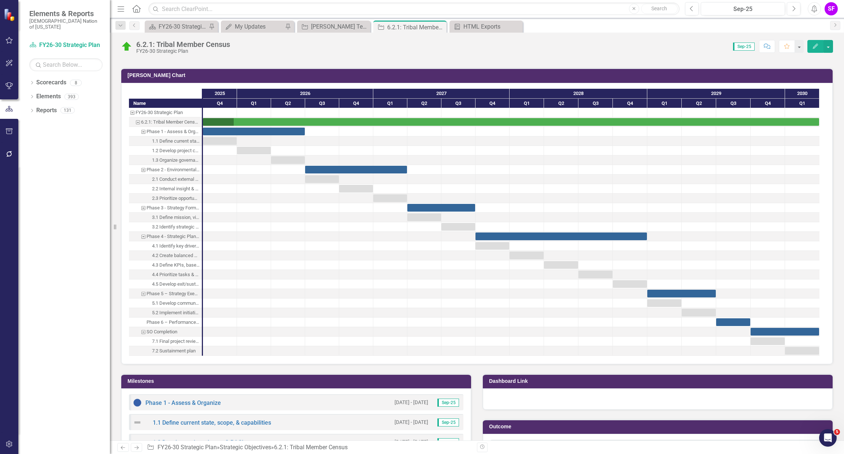
scroll to position [769, 0]
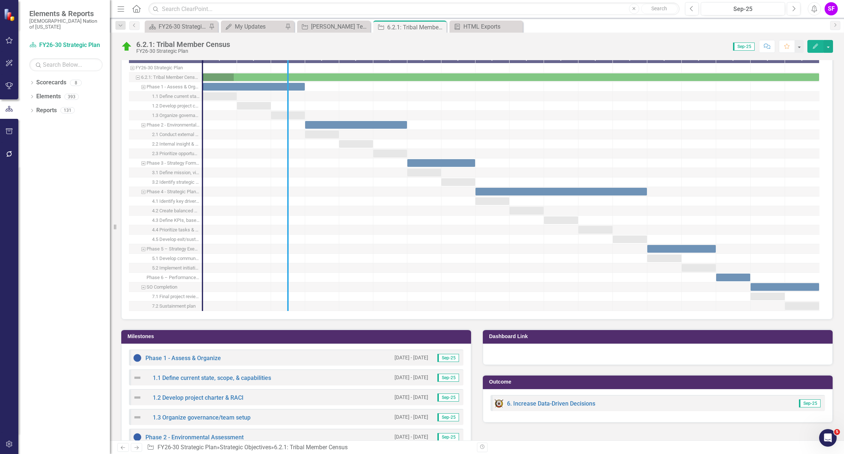
drag, startPoint x: 200, startPoint y: 199, endPoint x: 285, endPoint y: 198, distance: 85.0
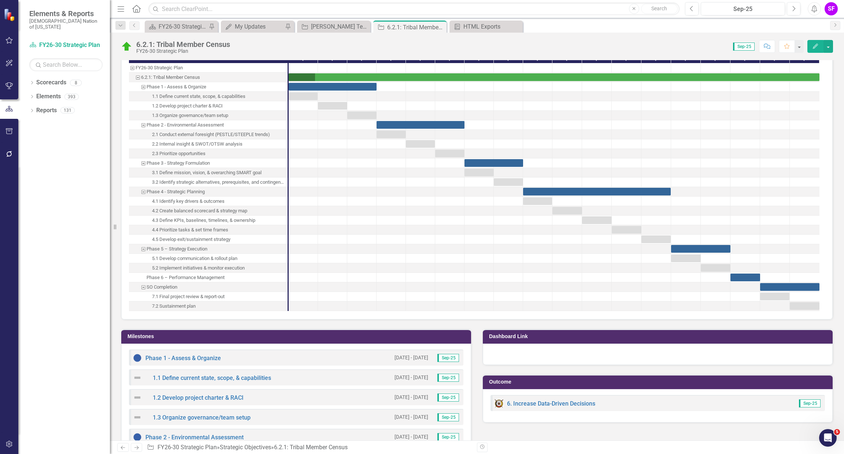
click at [765, 49] on button "Comment" at bounding box center [767, 46] width 16 height 13
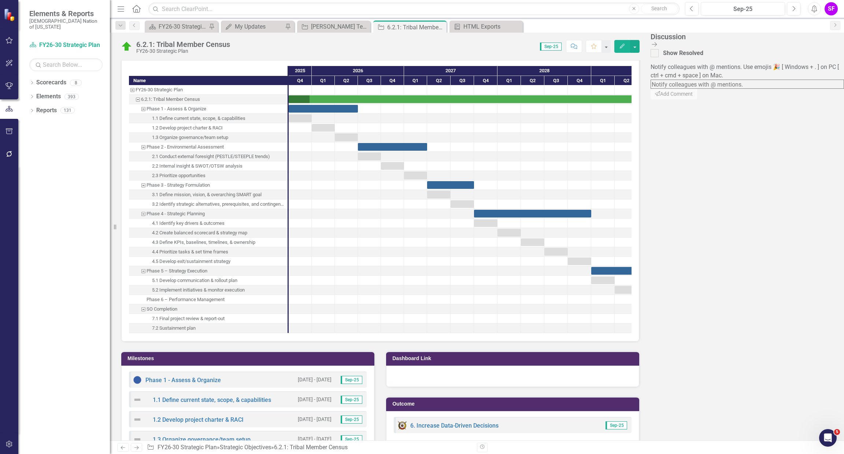
scroll to position [776, 0]
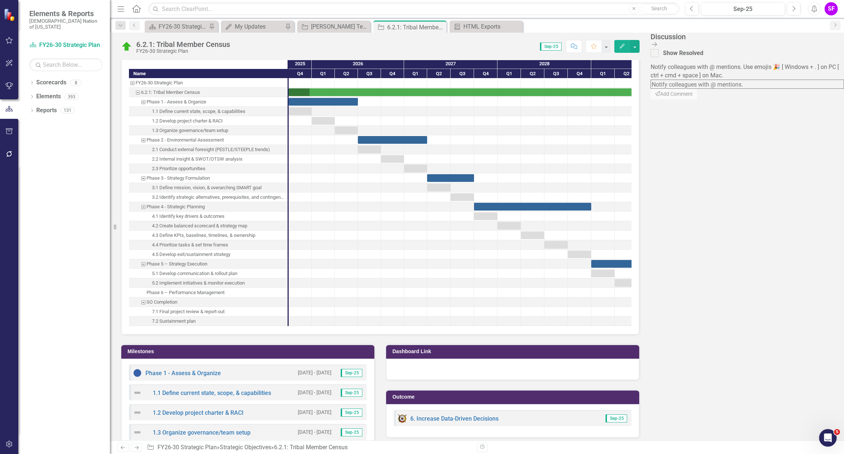
click at [785, 79] on textarea at bounding box center [747, 83] width 193 height 9
click at [698, 108] on button "Send Add Comment" at bounding box center [674, 102] width 47 height 11
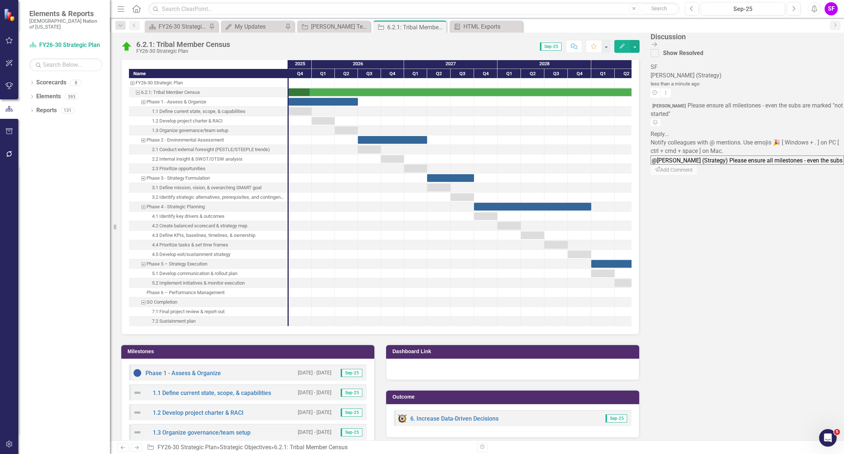
click at [841, 40] on div "Discussion Close Discussion Bar Show Resolved SF [PERSON_NAME] (Strategy) less …" at bounding box center [747, 236] width 193 height 407
click at [657, 42] on icon at bounding box center [654, 44] width 5 height 4
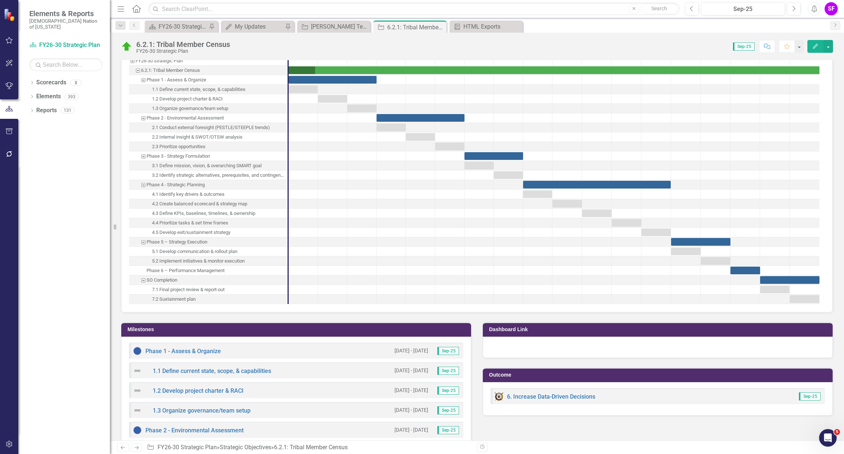
scroll to position [769, 0]
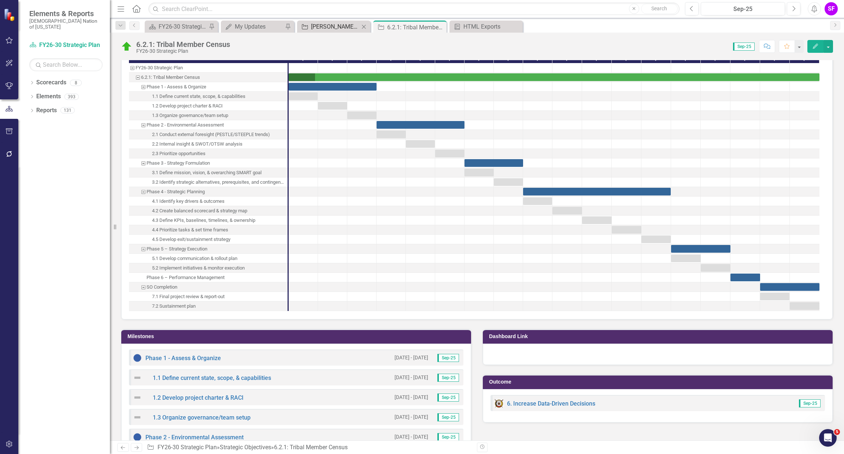
click at [331, 29] on div "[PERSON_NAME] Team's SOs" at bounding box center [335, 26] width 48 height 9
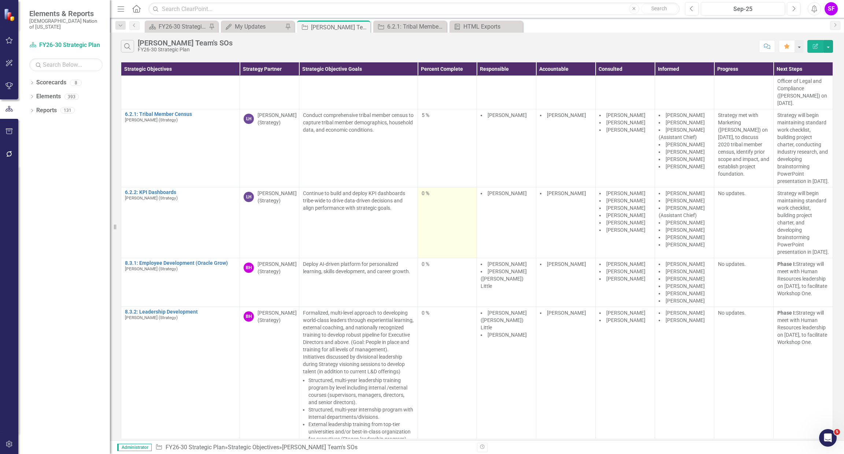
scroll to position [220, 0]
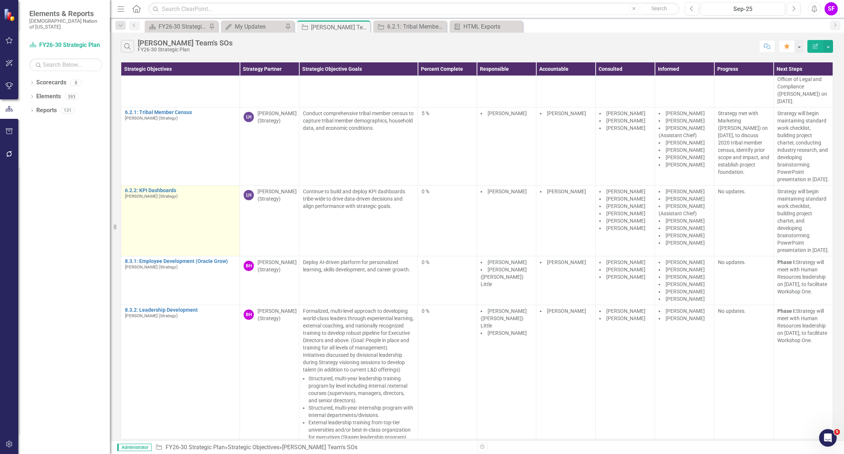
click at [162, 202] on td "6.2.2: KPI Dashboards [PERSON_NAME] (Strategy) Link Map View Link Map Edit Edit…" at bounding box center [180, 220] width 119 height 71
click at [161, 193] on link "6.2.2: KPI Dashboards" at bounding box center [180, 190] width 111 height 5
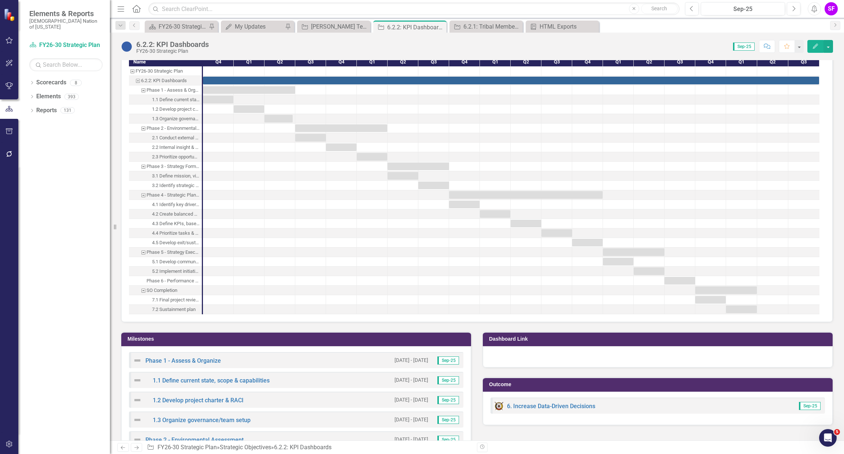
scroll to position [659, 0]
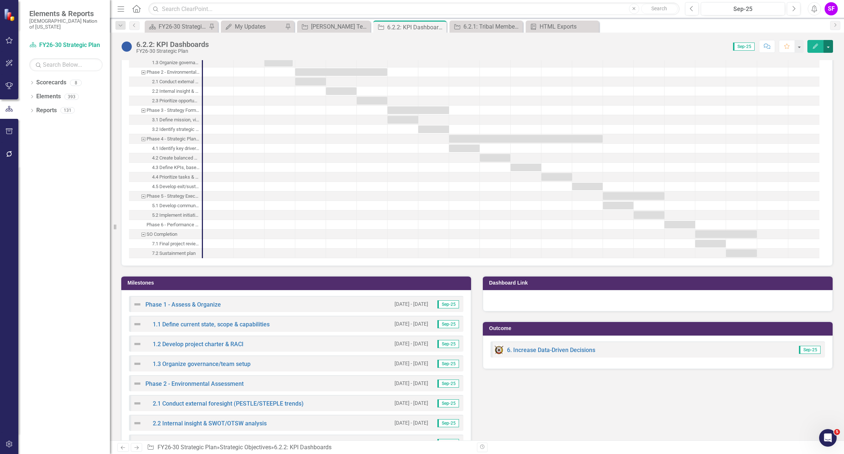
click at [828, 47] on button "button" at bounding box center [829, 46] width 10 height 13
click at [693, 40] on div "Score: 0.00 Sep-25 Completed Comment Favorite Edit" at bounding box center [522, 46] width 621 height 12
click at [772, 44] on button "Comment" at bounding box center [767, 46] width 16 height 13
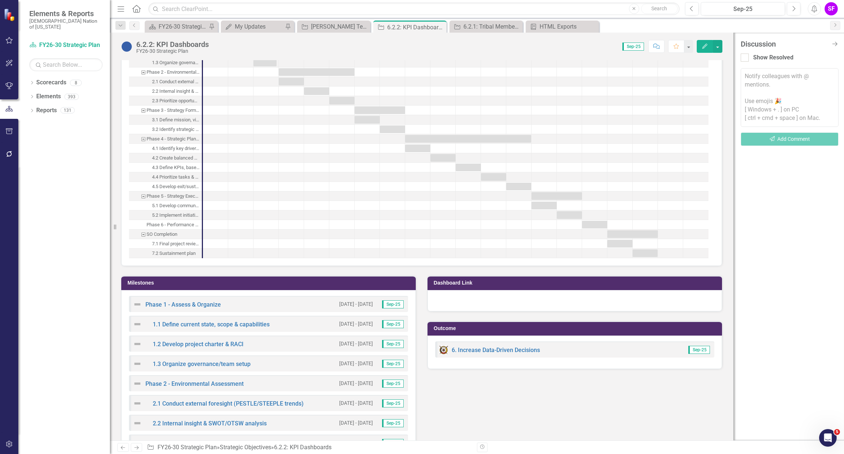
click at [773, 85] on textarea at bounding box center [790, 97] width 98 height 59
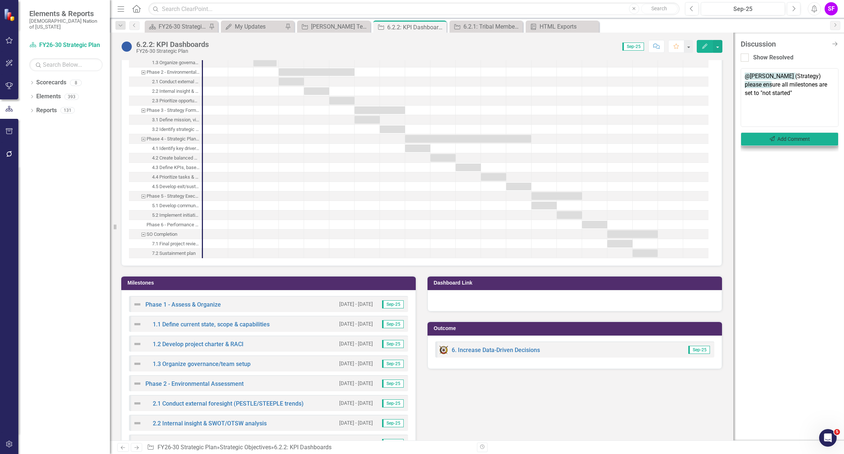
type textarea "@Laura Hendrickson (Strategy) please ensure all milestones are set to "not star…"
click at [771, 134] on button "Send Add Comment" at bounding box center [790, 139] width 98 height 14
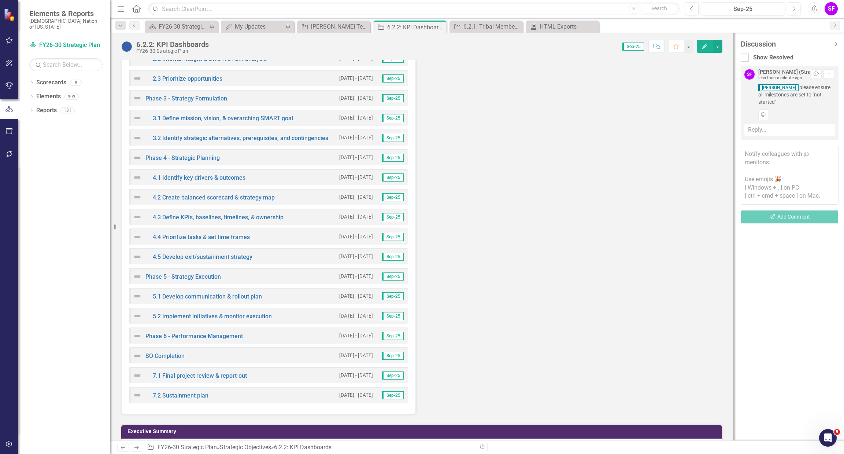
scroll to position [1049, 0]
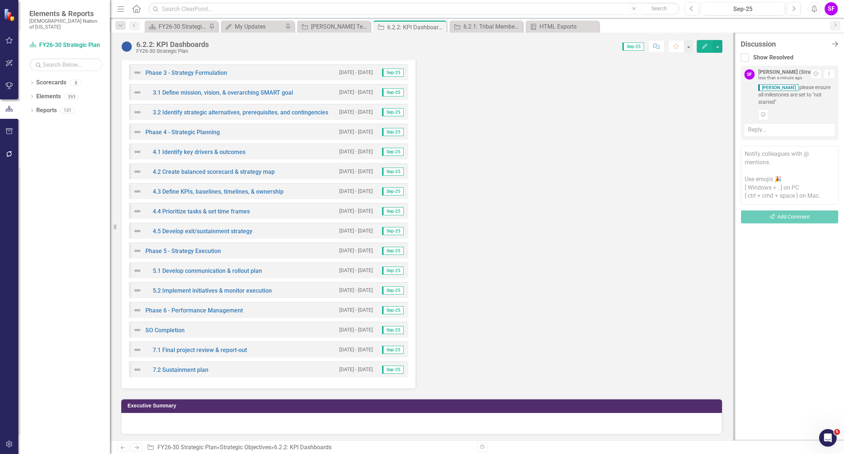
click at [832, 44] on icon "Close Discussion Bar" at bounding box center [834, 43] width 9 height 7
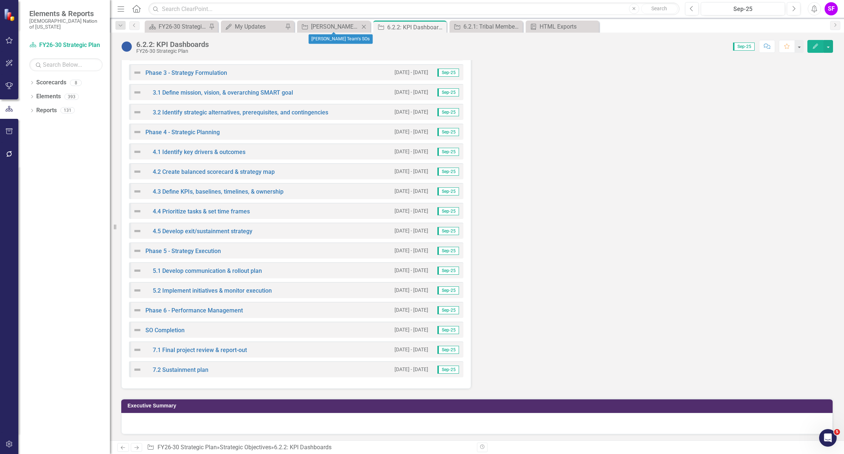
click at [309, 21] on div "Strategic Objective Sheriden's Team's SOs Close" at bounding box center [333, 27] width 73 height 12
click at [439, 27] on icon "Close" at bounding box center [439, 27] width 7 height 6
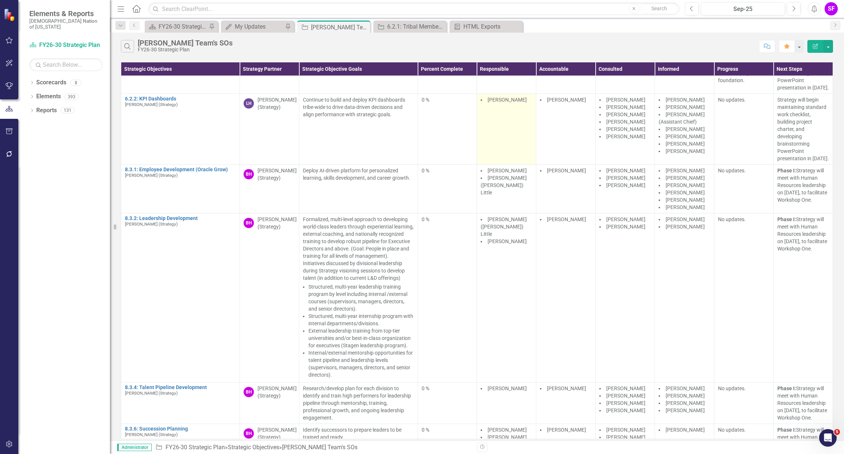
scroll to position [385, 0]
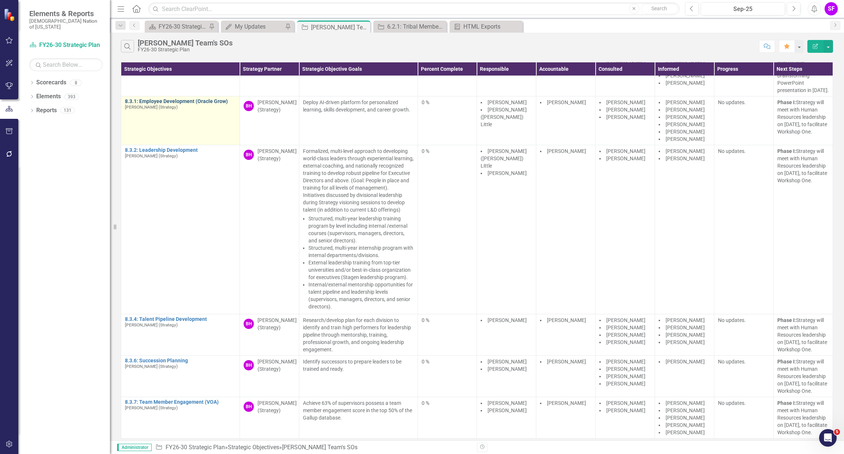
click at [184, 104] on link "8.3.1: Employee Development (Oracle Grow)" at bounding box center [180, 101] width 111 height 5
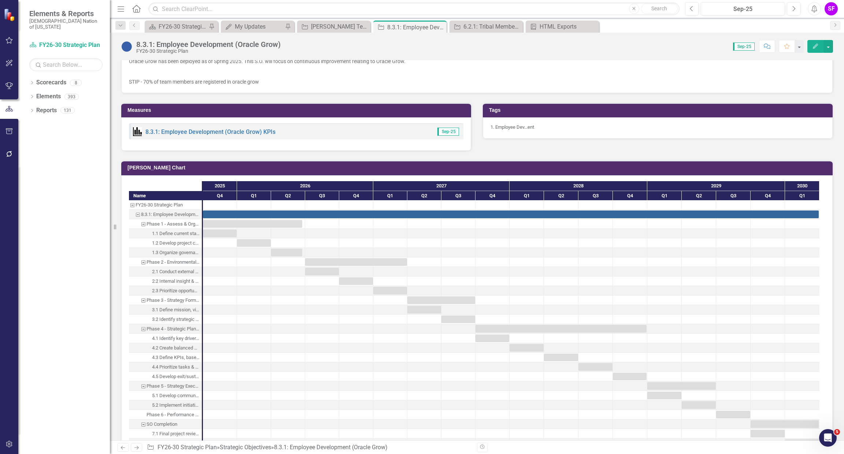
scroll to position [659, 0]
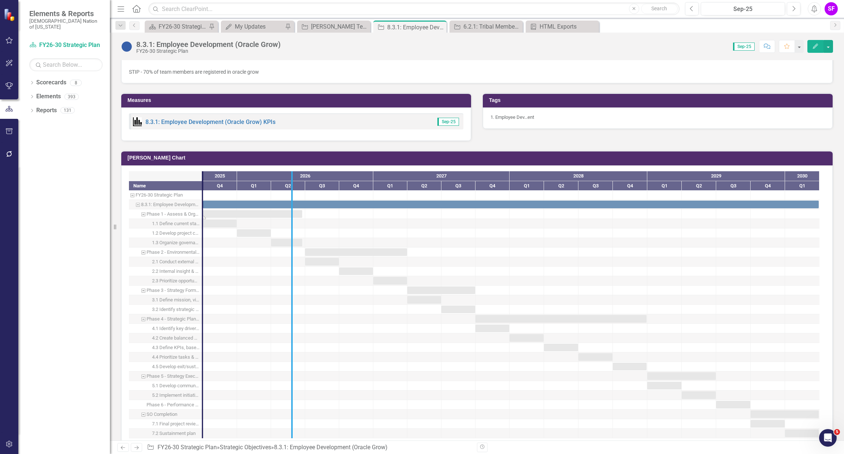
drag, startPoint x: 203, startPoint y: 211, endPoint x: 299, endPoint y: 211, distance: 95.3
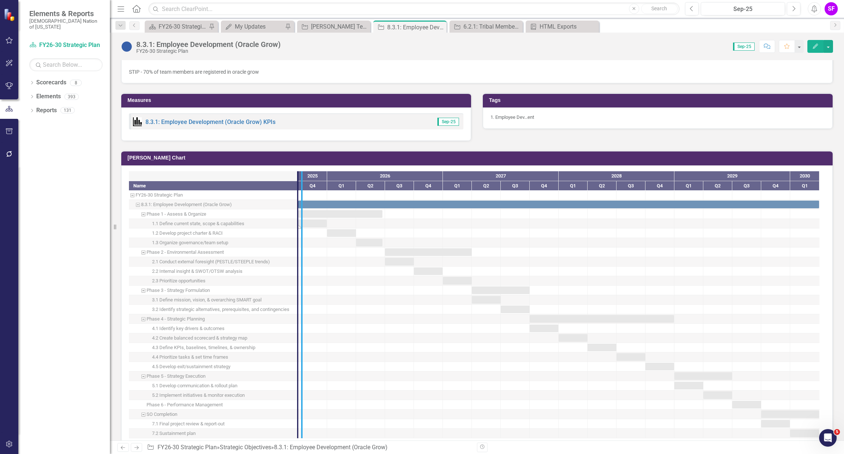
drag, startPoint x: 297, startPoint y: 218, endPoint x: 307, endPoint y: 218, distance: 9.9
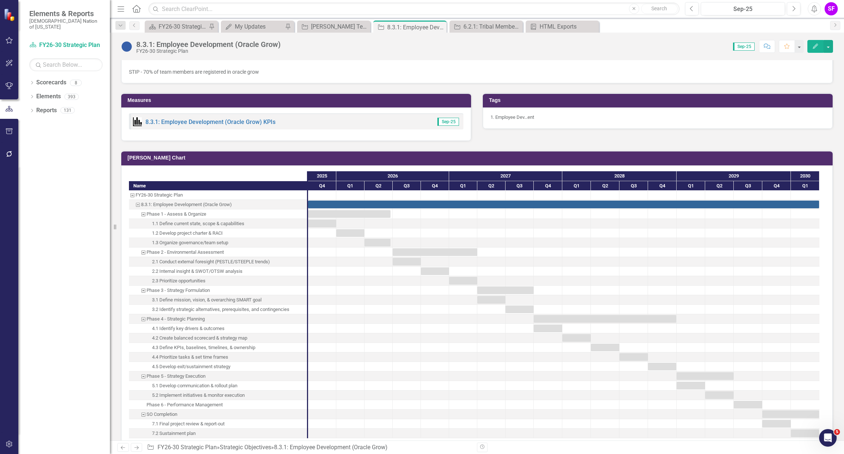
click at [766, 46] on icon "Comment" at bounding box center [767, 46] width 7 height 5
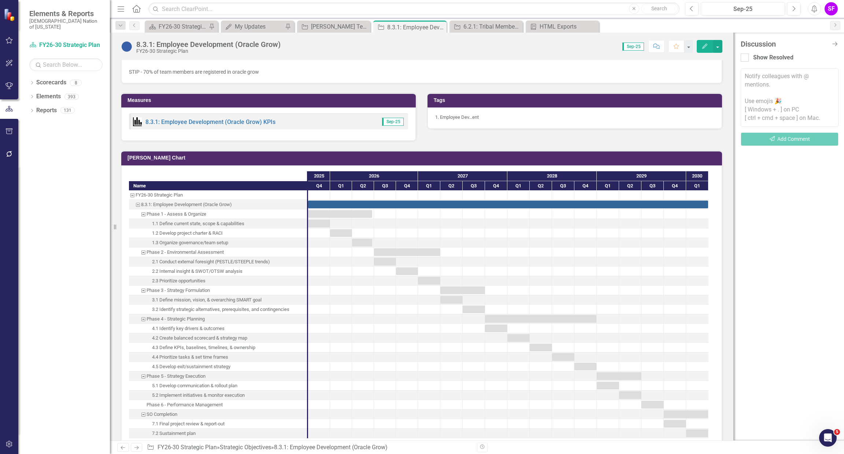
click at [775, 93] on textarea at bounding box center [790, 97] width 98 height 59
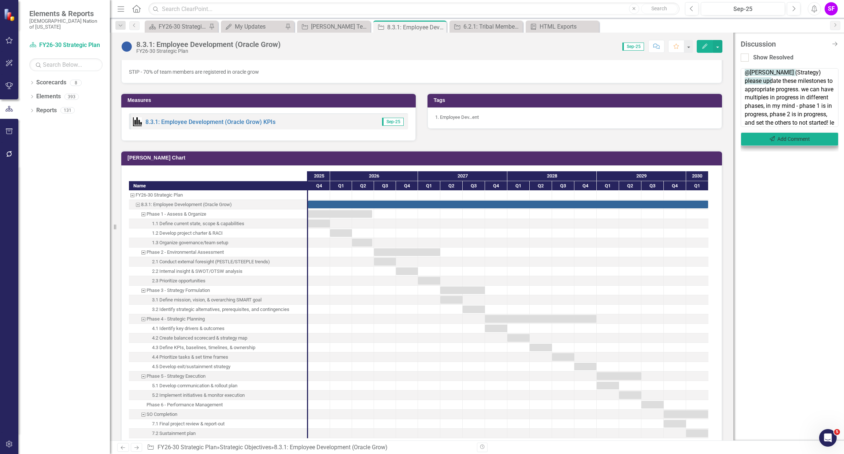
scroll to position [12, 0]
type textarea "@Brooke Hanohano (Strategy) please update these milestones to appropriate progr…"
click at [795, 142] on button "Send Add Comment" at bounding box center [790, 139] width 98 height 14
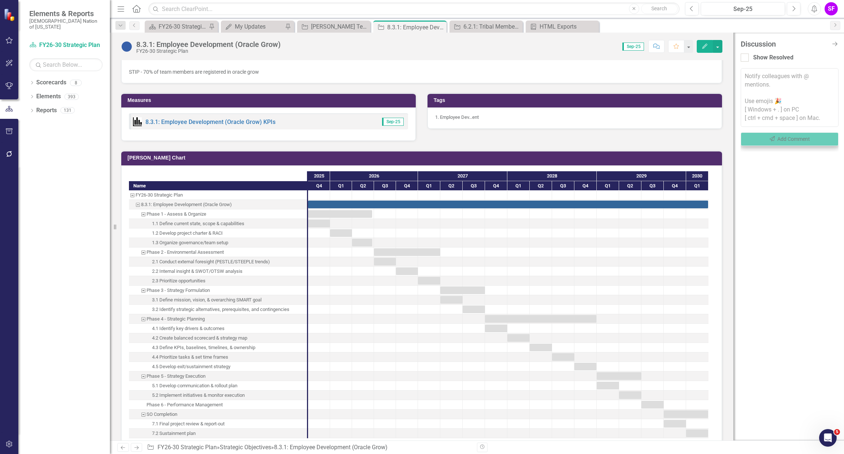
scroll to position [0, 0]
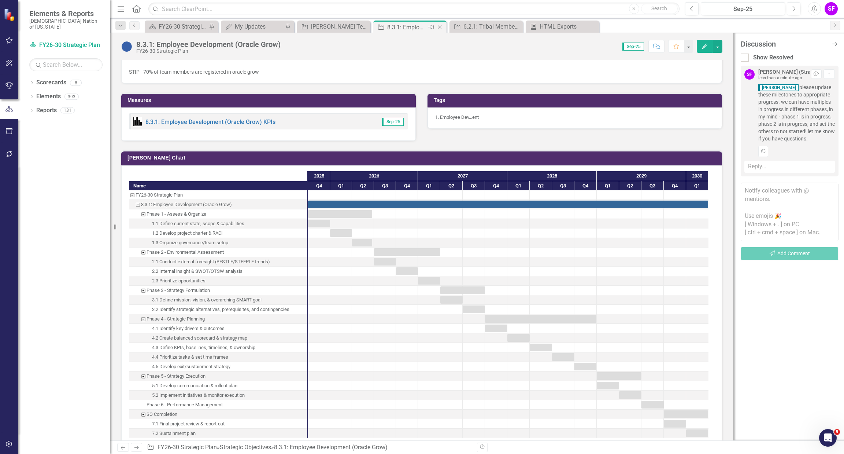
click at [439, 26] on icon at bounding box center [440, 27] width 4 height 4
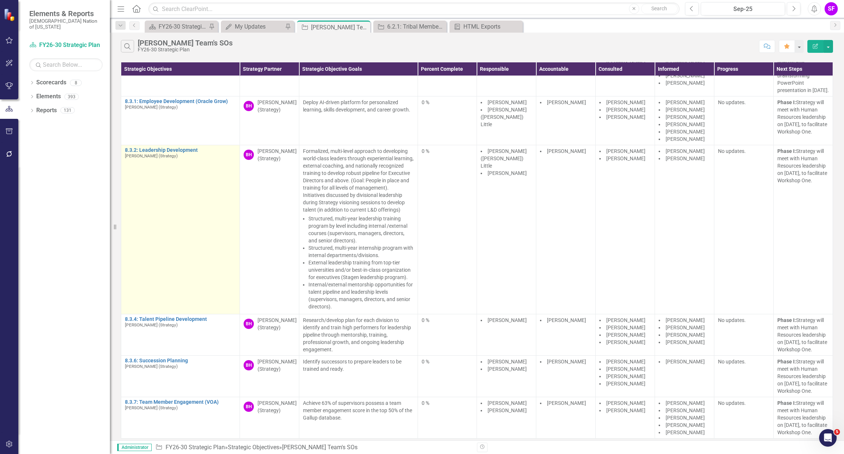
scroll to position [437, 0]
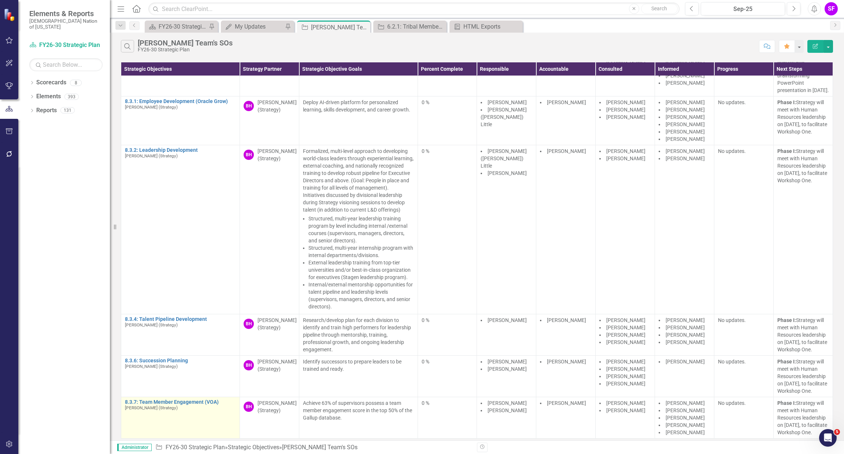
click at [183, 397] on td "8.3.7: Team Member Engagement (VOA) Brooke Hanohano (Strategy) Link Map View Li…" at bounding box center [180, 417] width 119 height 41
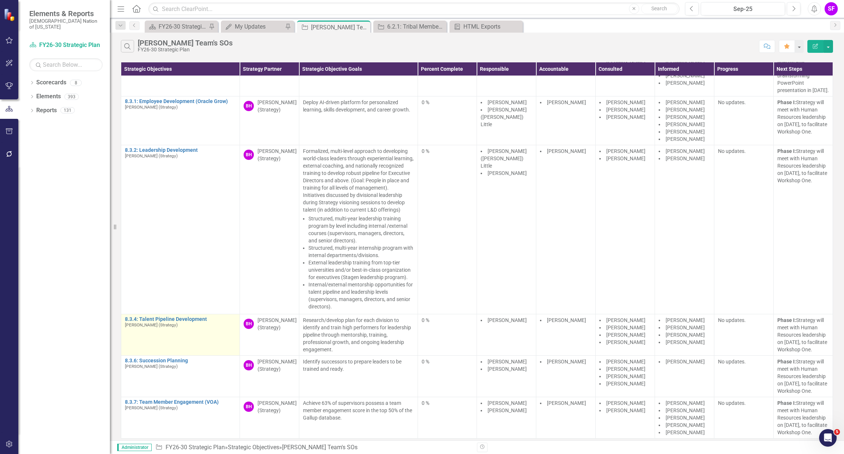
click at [181, 314] on td "8.3.4: Talent Pipeline Development Brooke Hanohano (Strategy) Link Map View Lin…" at bounding box center [180, 334] width 119 height 41
click at [181, 316] on link "8.3.4: Talent Pipeline Development" at bounding box center [180, 318] width 111 height 5
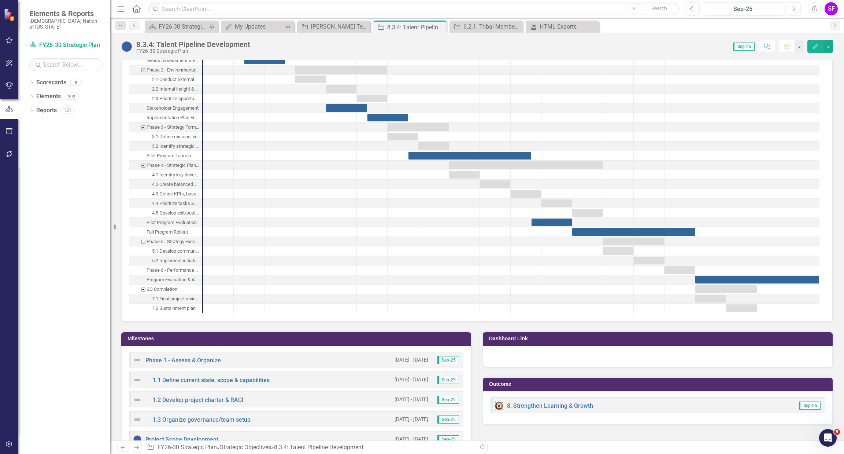
scroll to position [879, 0]
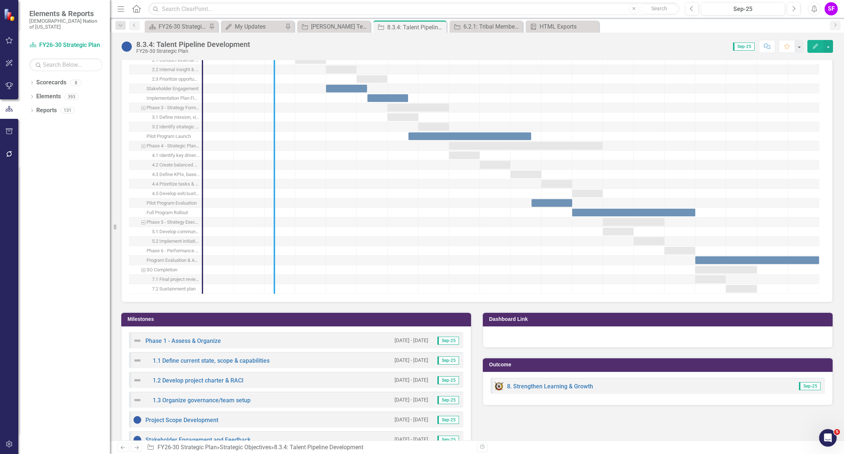
drag, startPoint x: 203, startPoint y: 182, endPoint x: 284, endPoint y: 182, distance: 81.7
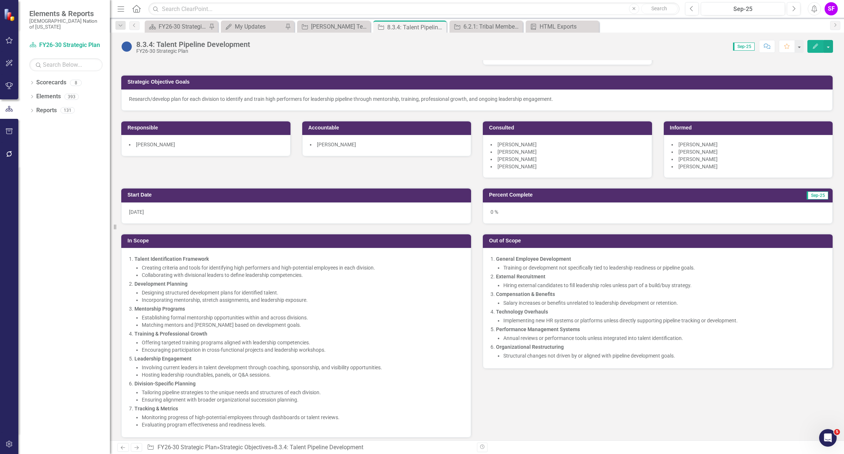
scroll to position [0, 0]
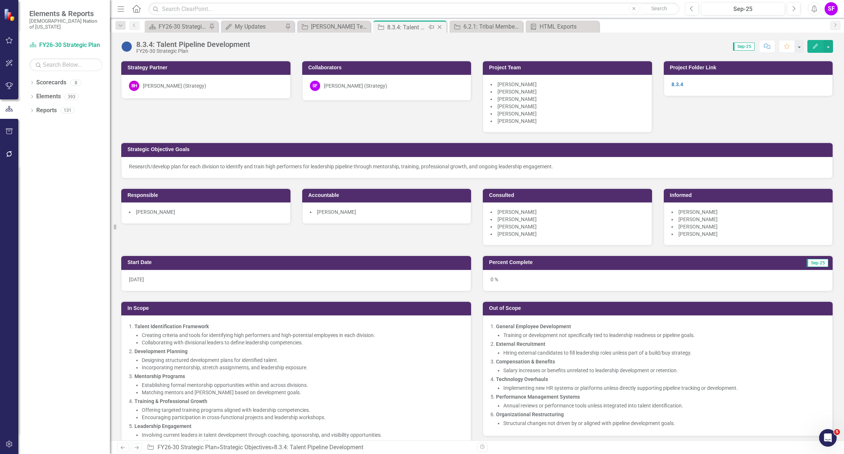
click at [440, 26] on icon "Close" at bounding box center [439, 27] width 7 height 6
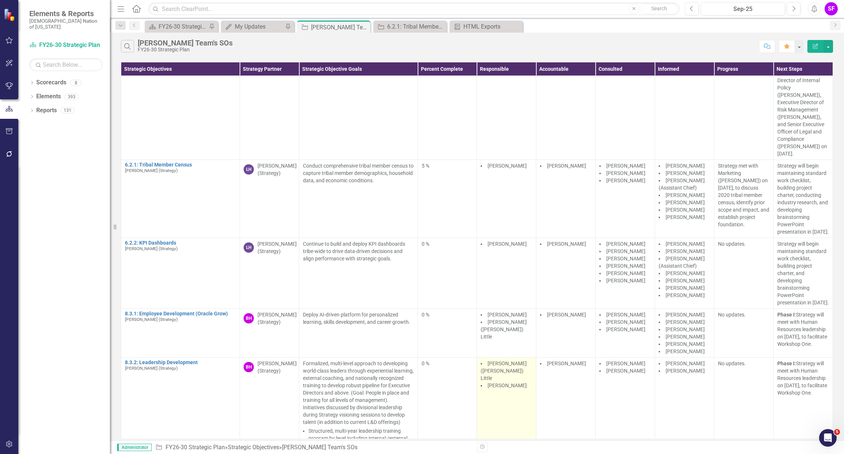
scroll to position [437, 0]
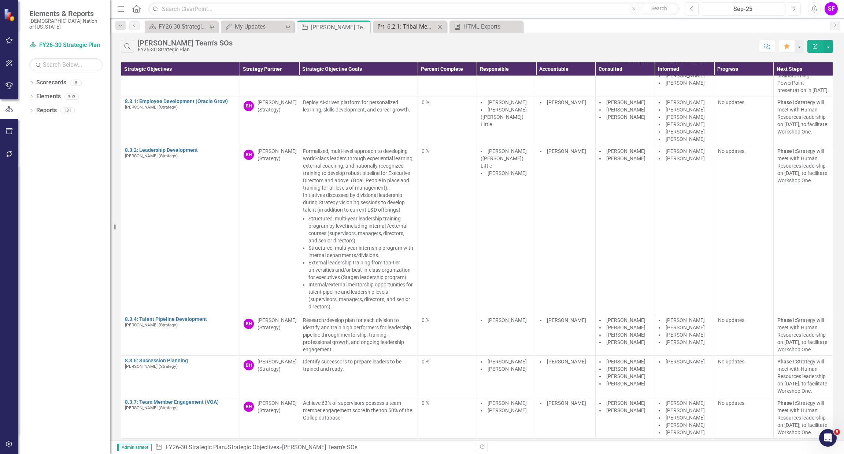
click at [408, 23] on div "6.2.1: Tribal Member Census" at bounding box center [411, 26] width 48 height 9
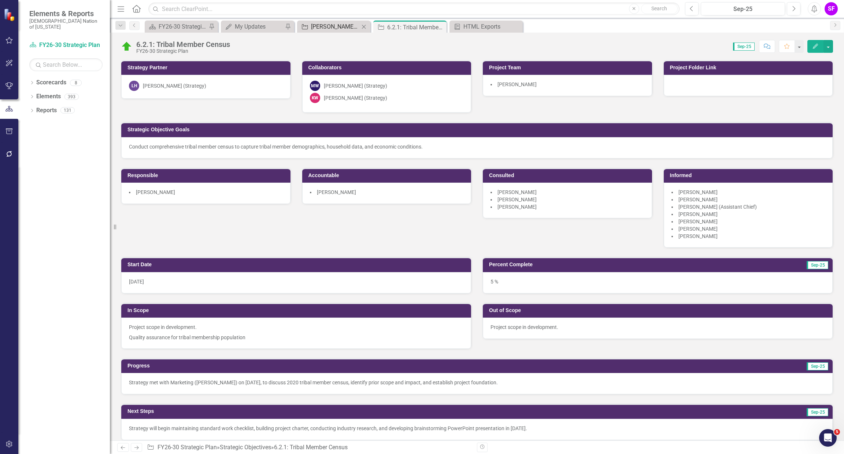
click at [340, 25] on div "[PERSON_NAME] Team's SOs" at bounding box center [335, 26] width 48 height 9
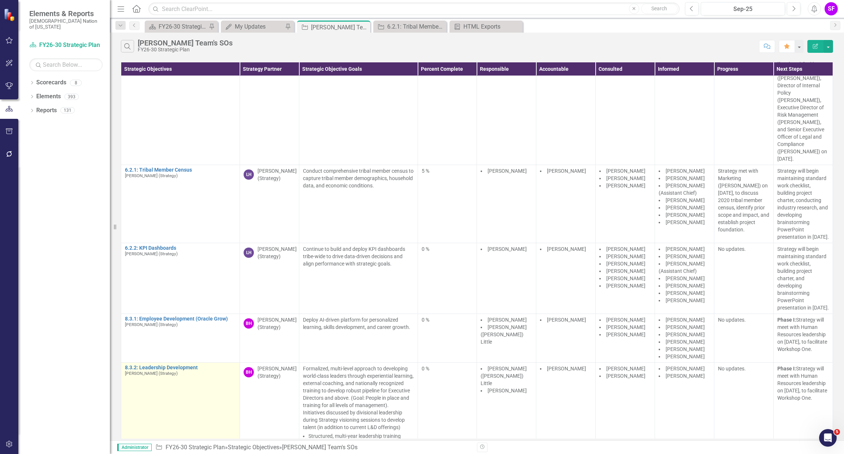
scroll to position [327, 0]
